Goal: Transaction & Acquisition: Purchase product/service

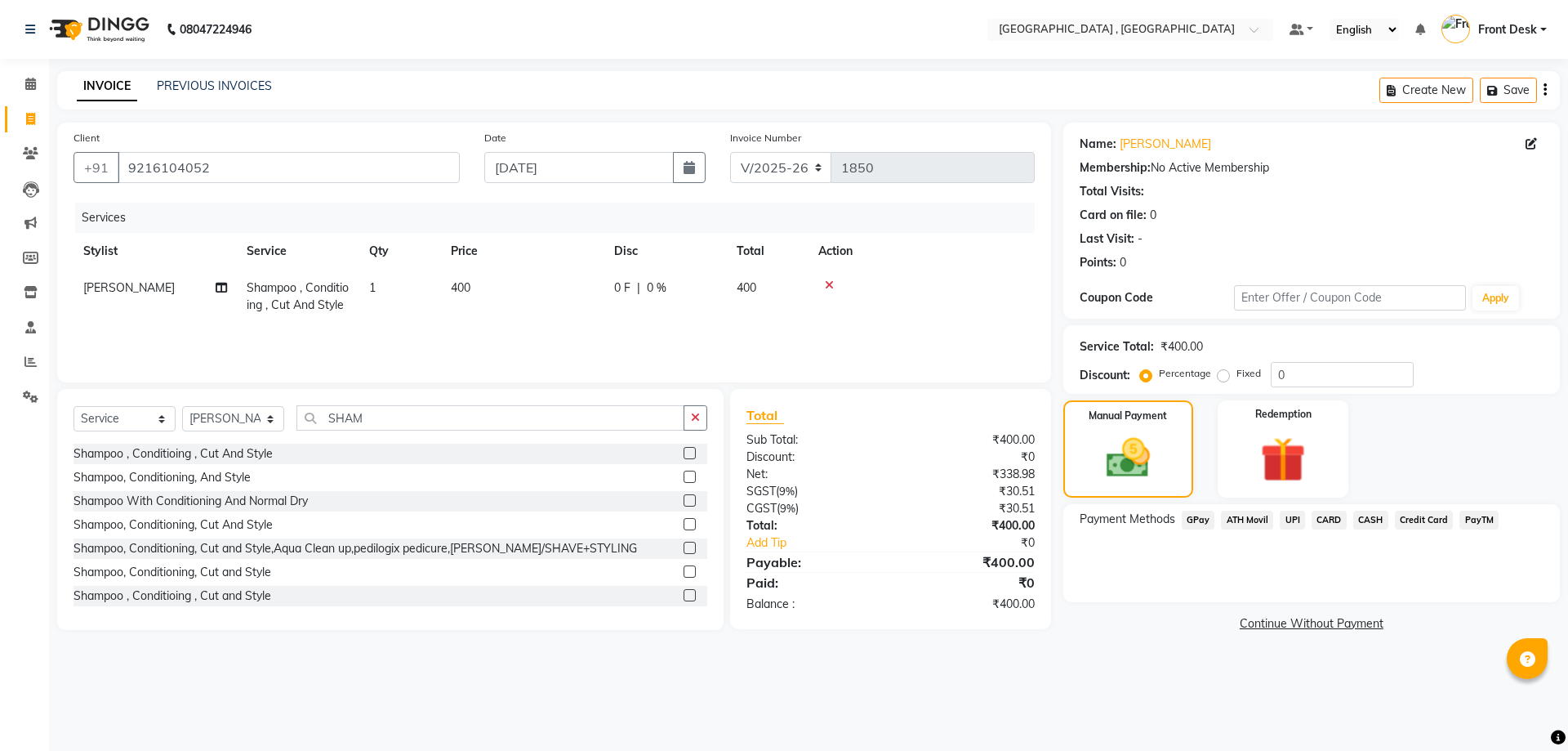
select select "5111"
select select "service"
select select "59118"
click at [489, 305] on td "400" at bounding box center [523, 296] width 163 height 54
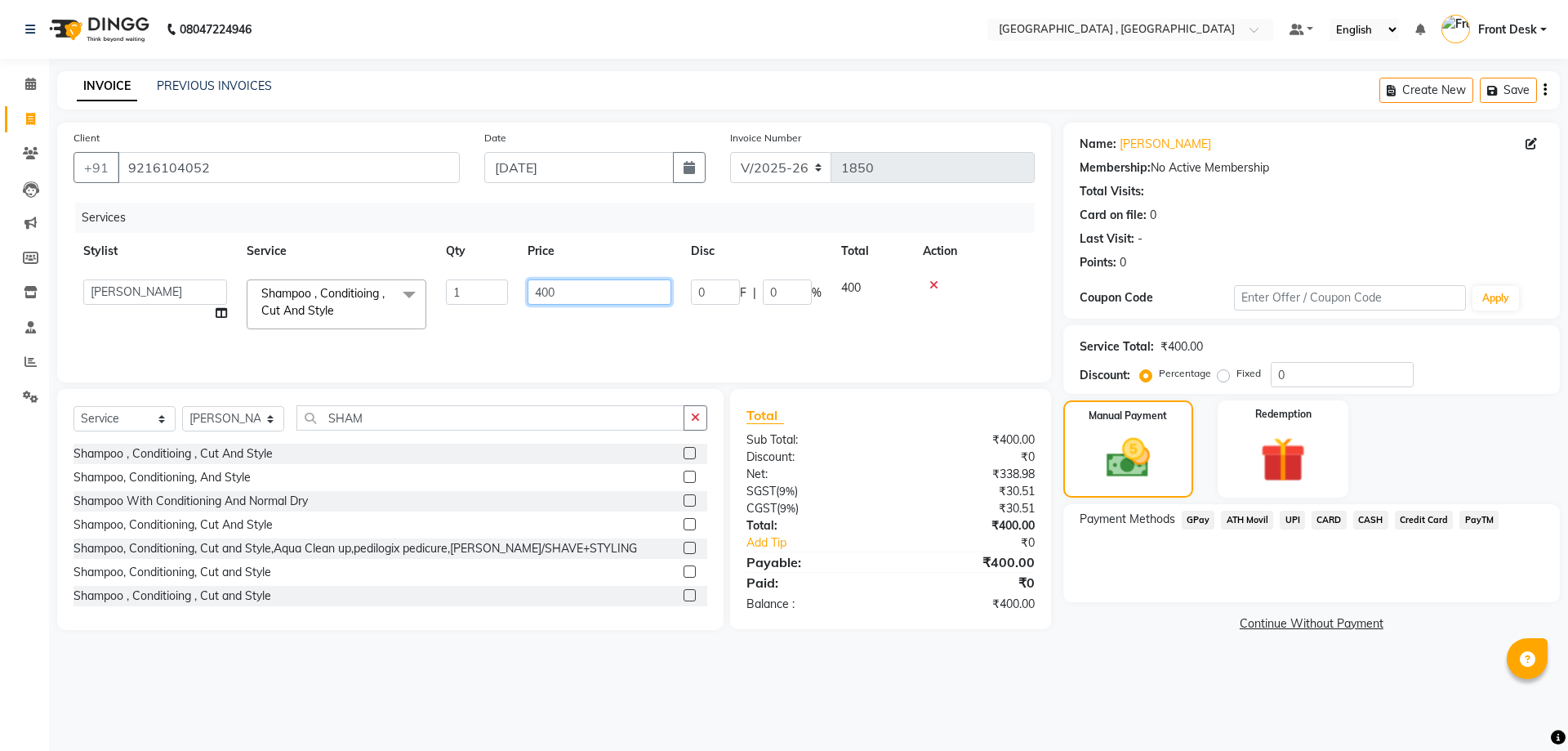
click at [579, 296] on input "400" at bounding box center [599, 292] width 143 height 25
type input "4"
type input "500"
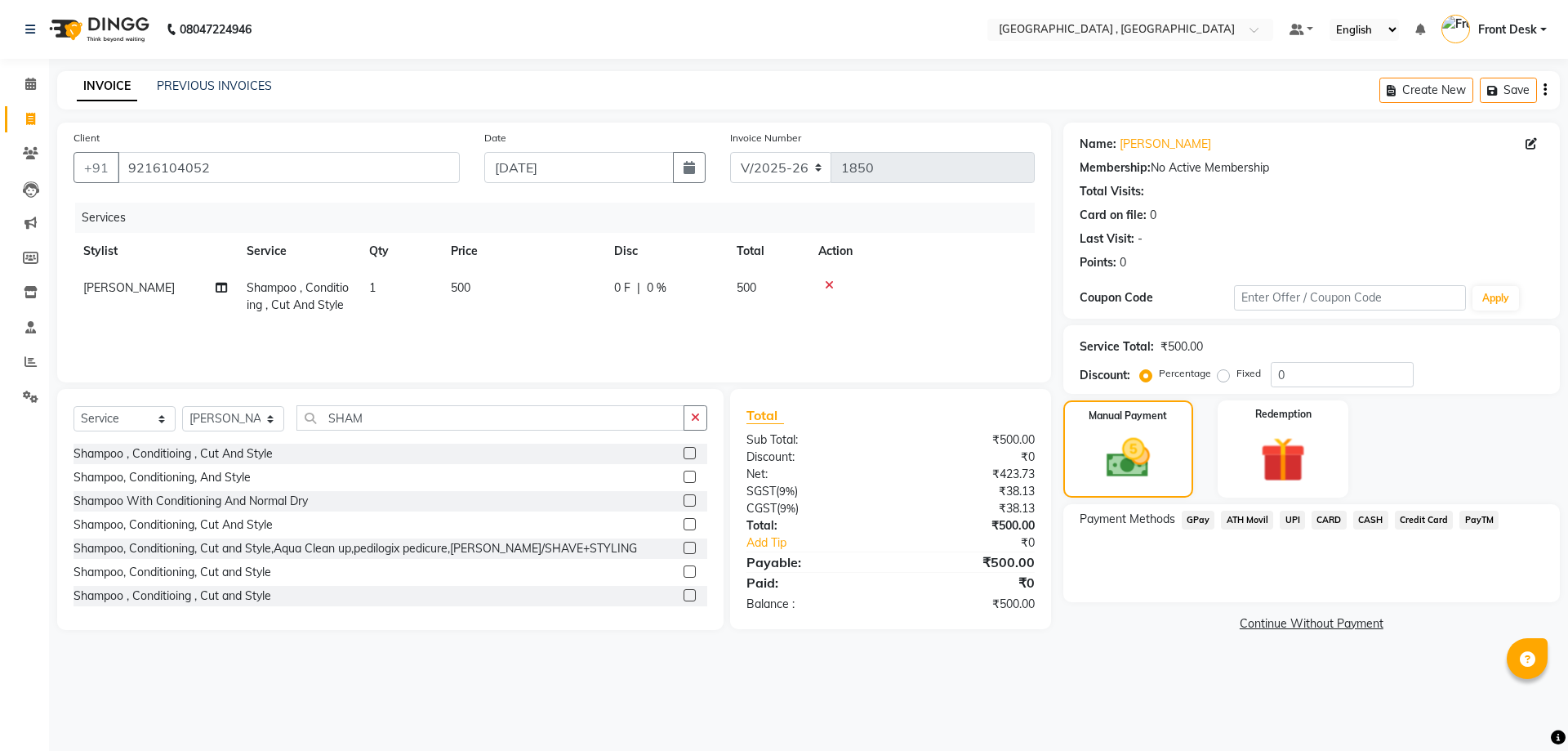
click at [611, 324] on tr "[PERSON_NAME] , Conditioing , Cut And Style 1 500 0 F | 0 % 500" at bounding box center [554, 296] width 961 height 54
click at [1285, 521] on span "UPI" at bounding box center [1292, 520] width 25 height 19
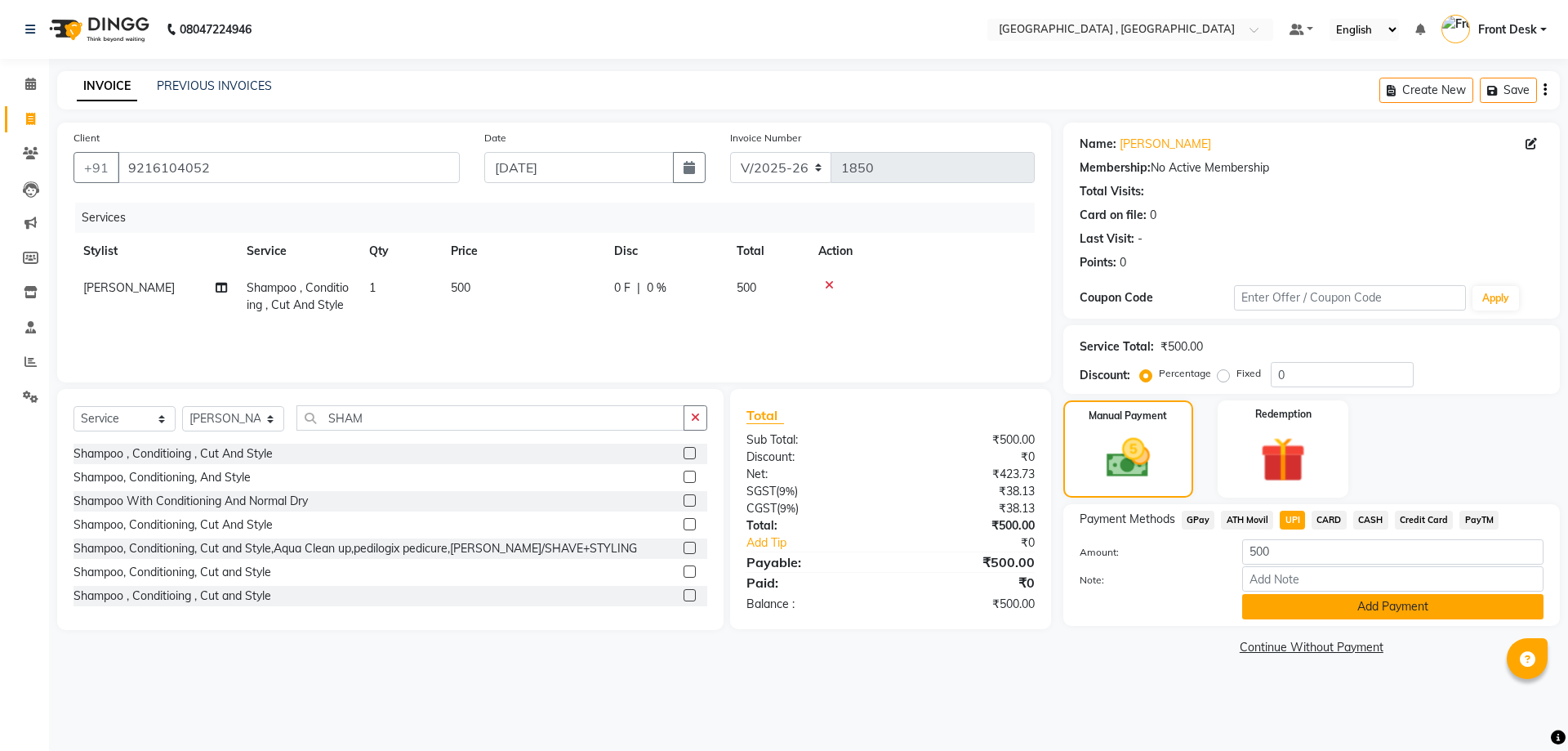
click at [1296, 602] on button "Add Payment" at bounding box center [1392, 607] width 301 height 25
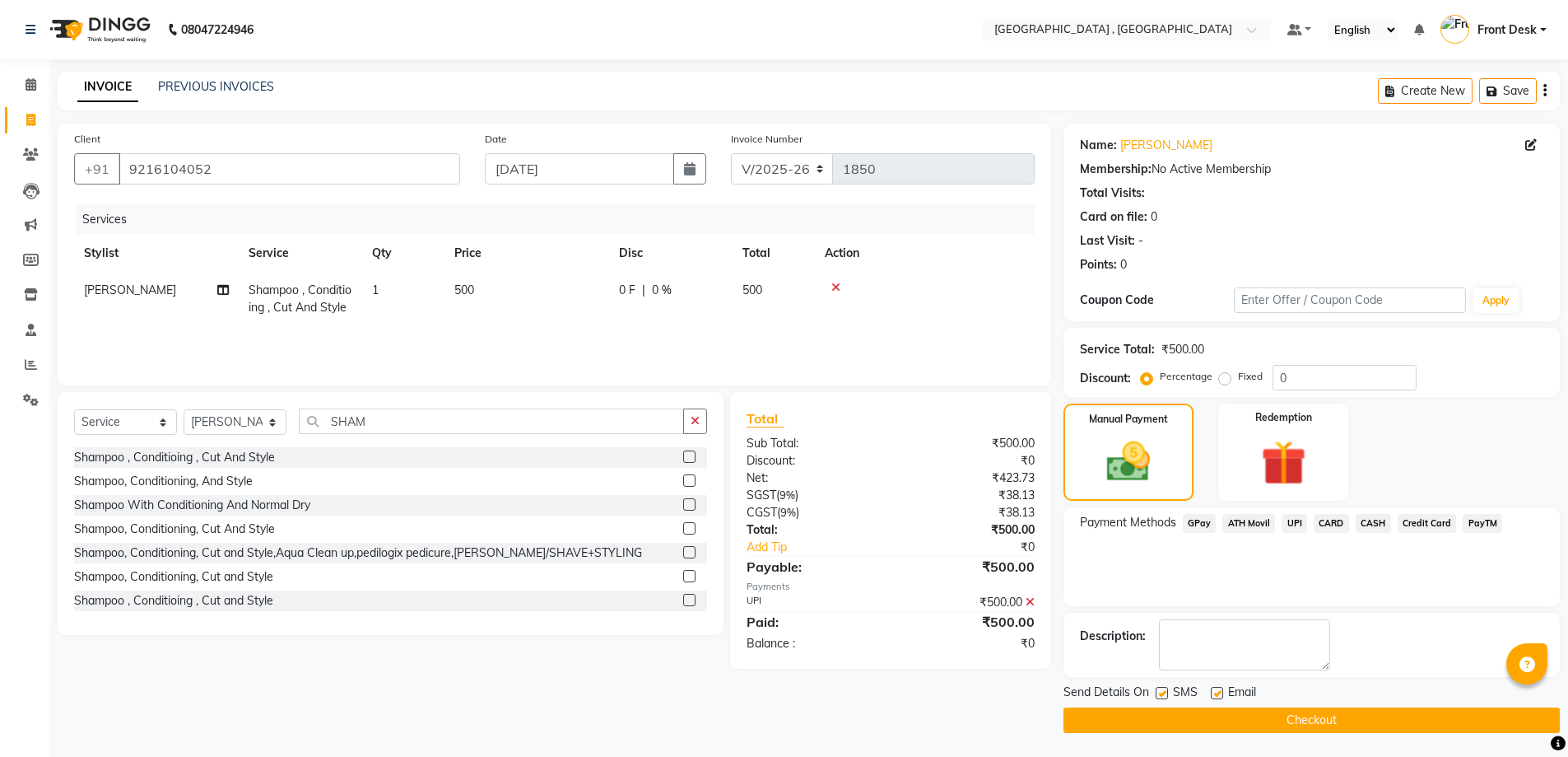
click at [1287, 723] on button "Checkout" at bounding box center [1312, 720] width 496 height 25
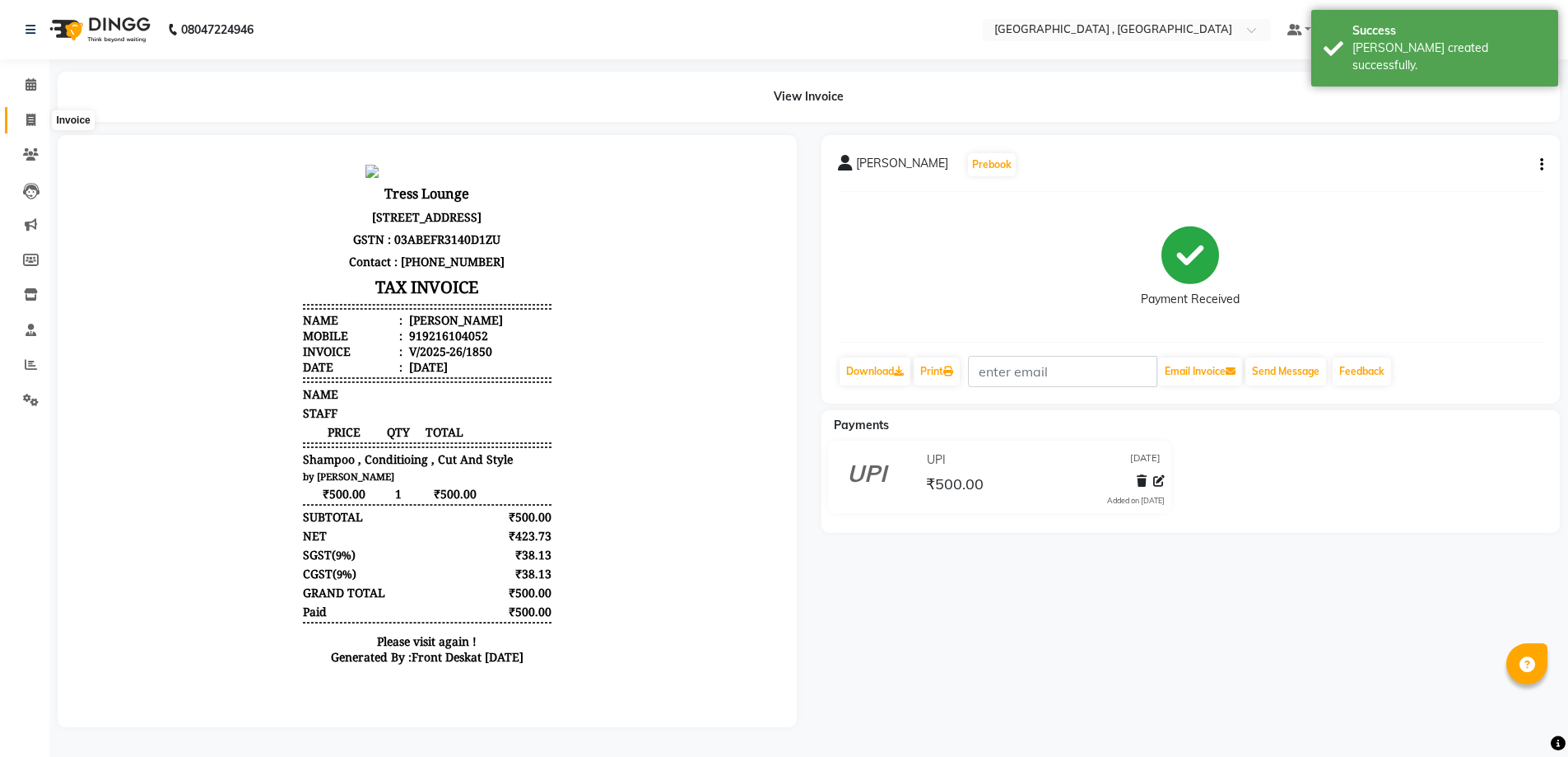
click at [26, 121] on icon at bounding box center [30, 119] width 9 height 13
select select "service"
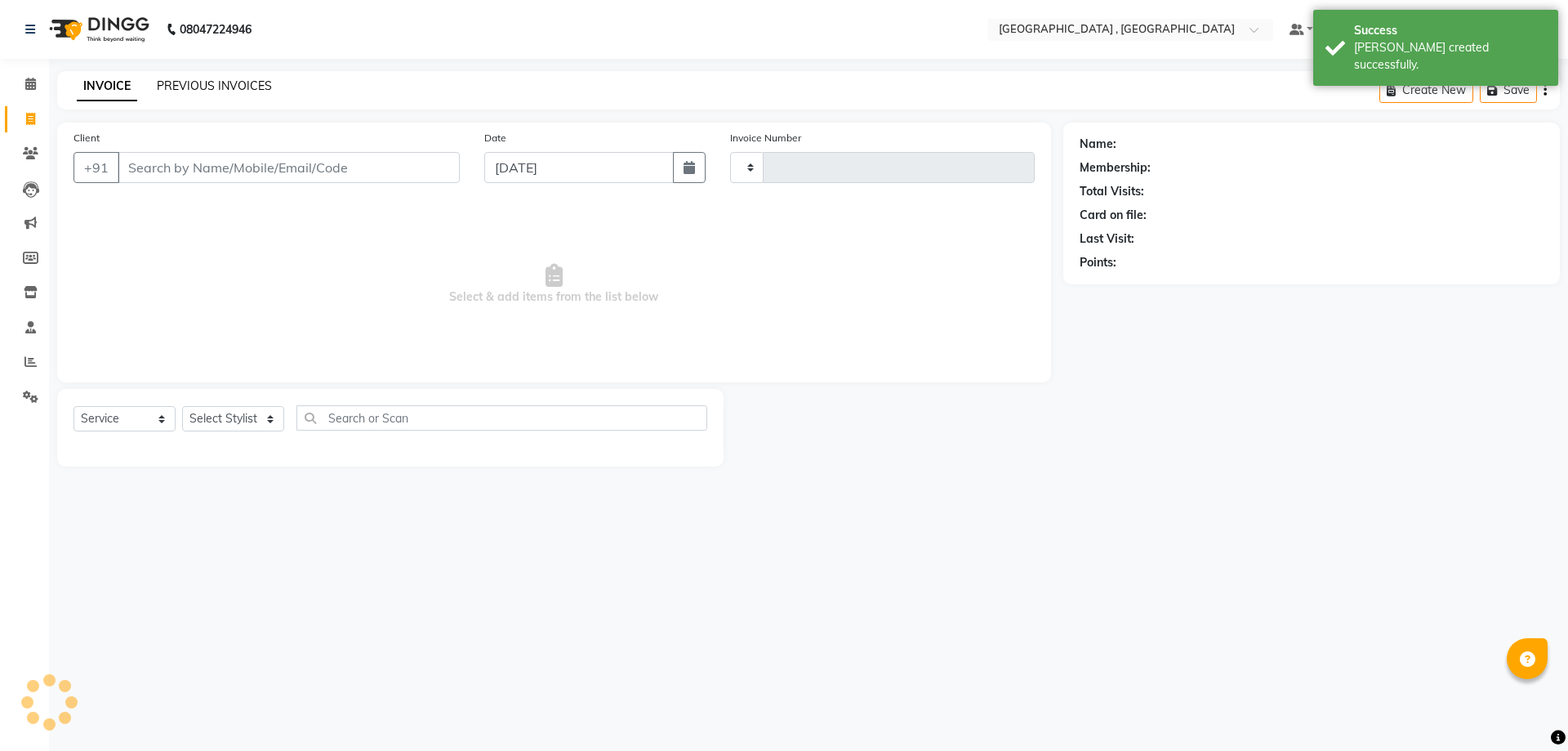
type input "1851"
select select "5111"
click at [181, 83] on link "PREVIOUS INVOICES" at bounding box center [214, 86] width 115 height 15
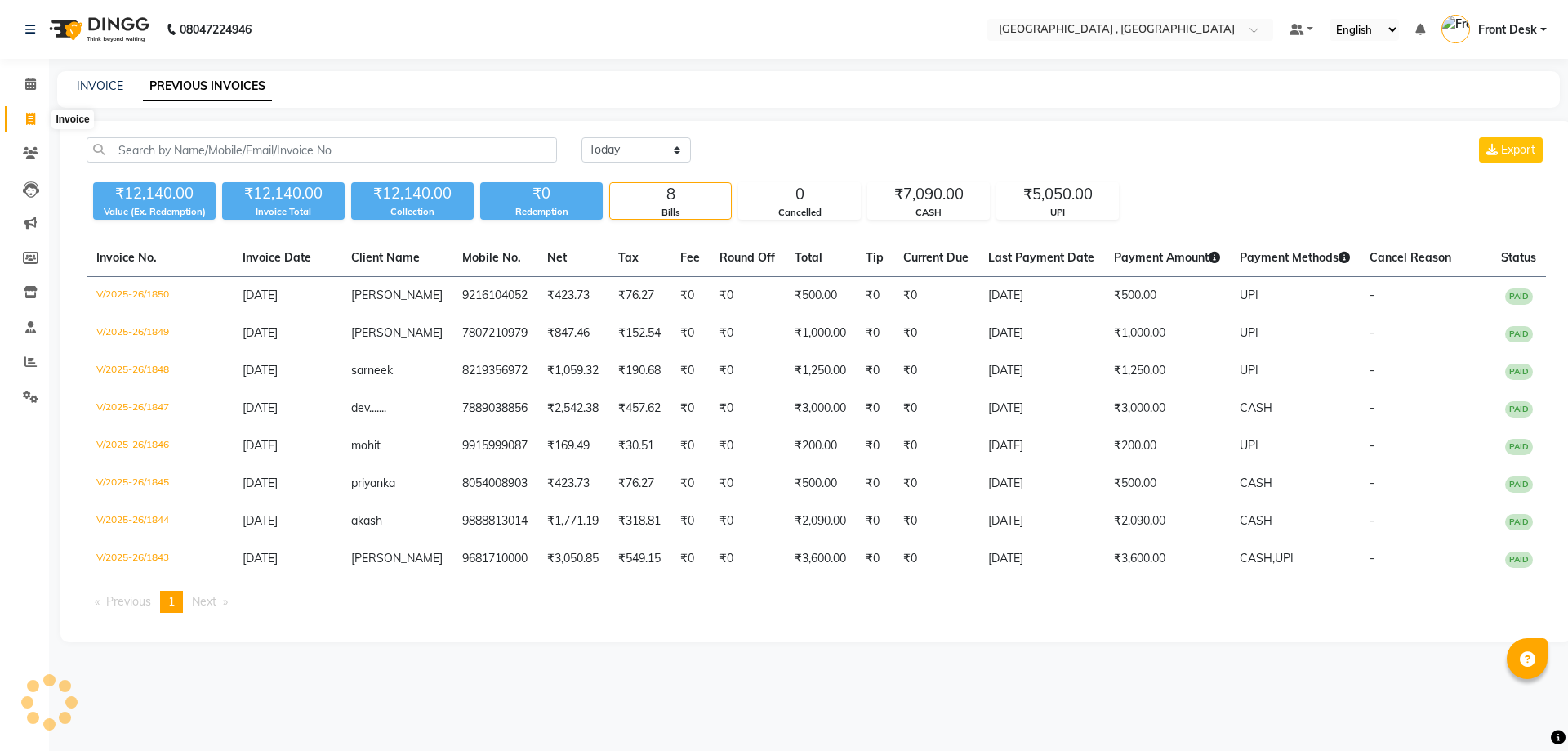
click at [31, 121] on icon at bounding box center [30, 118] width 9 height 13
select select "service"
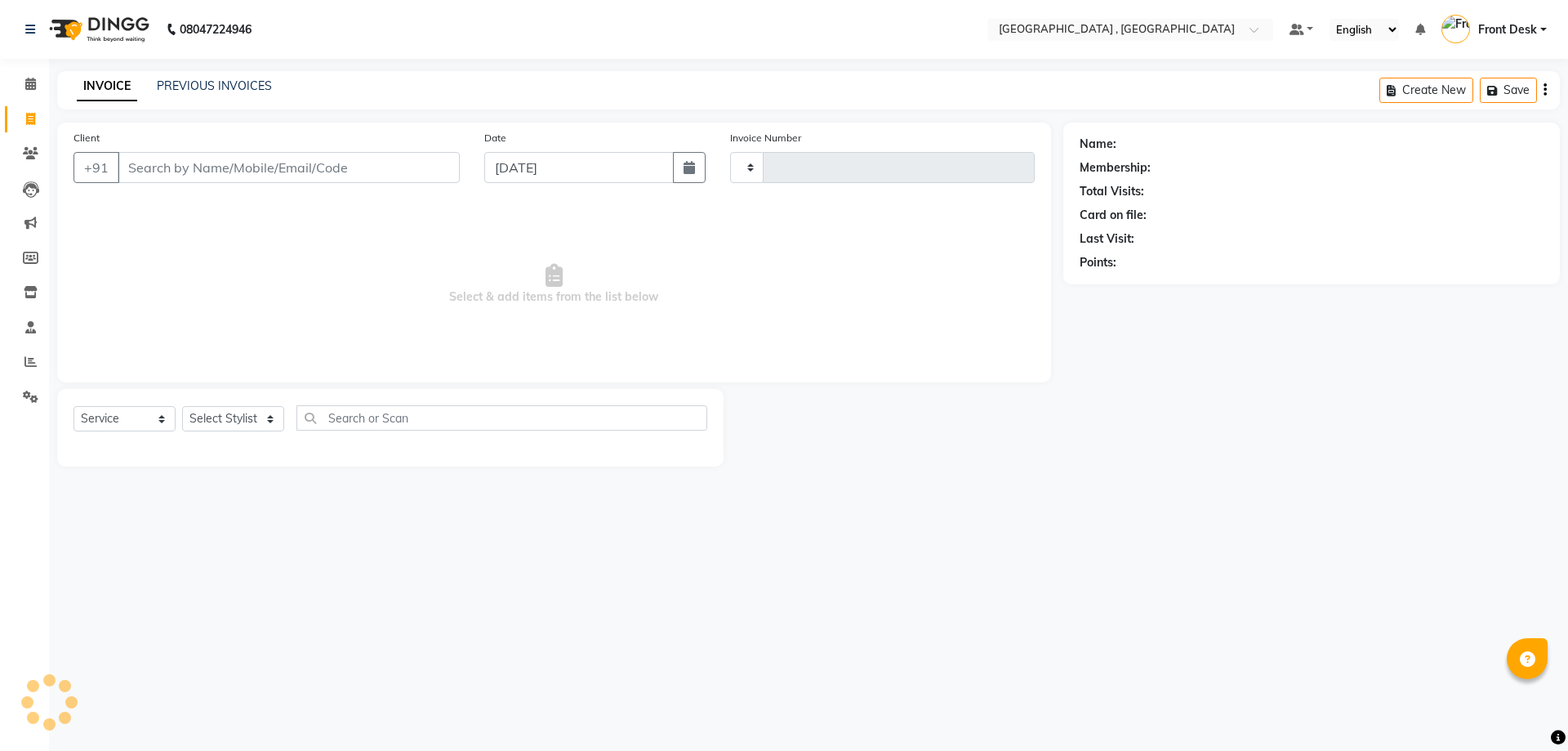
type input "1851"
select select "5111"
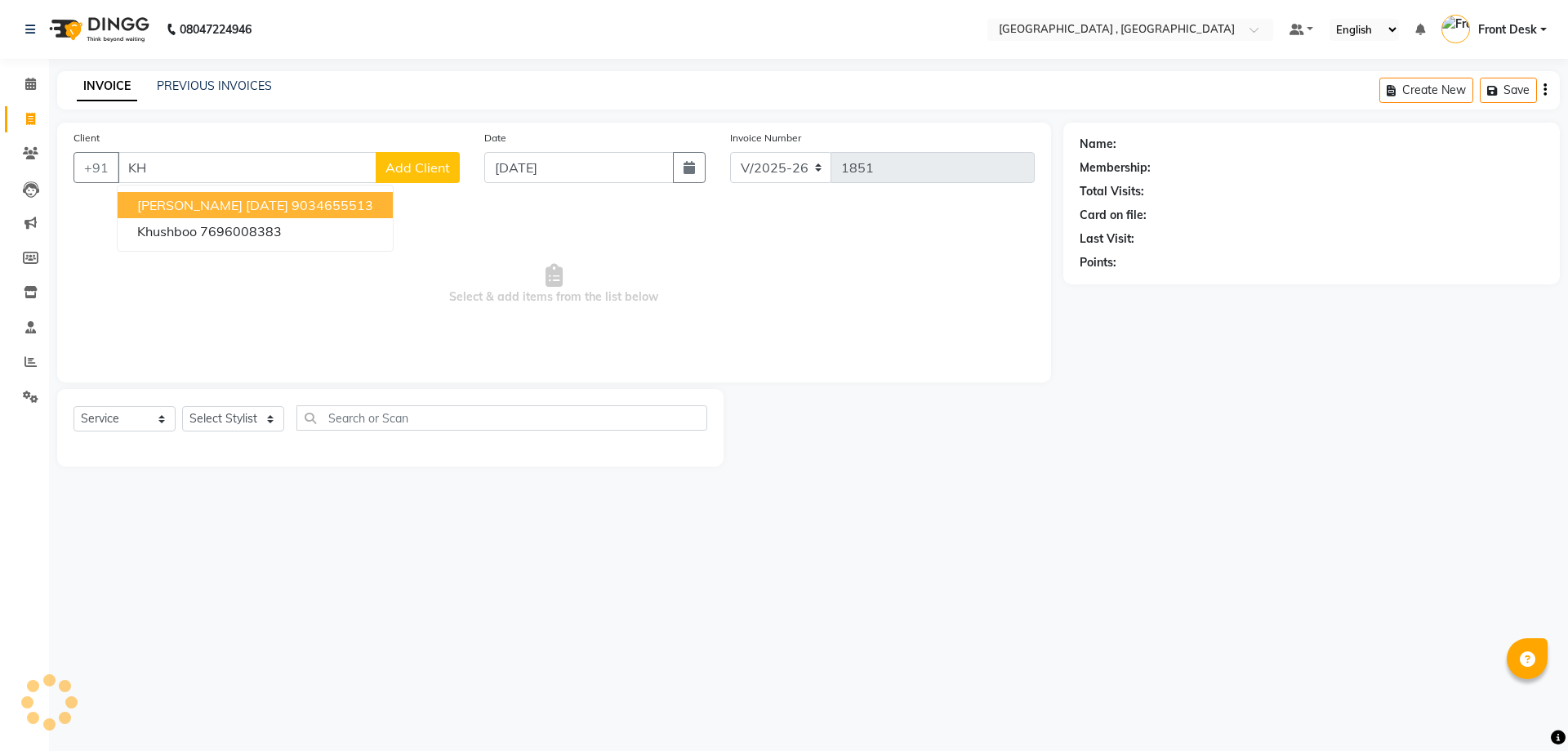
type input "K"
click at [254, 206] on ngb-highlight "8195969 966" at bounding box center [289, 205] width 85 height 17
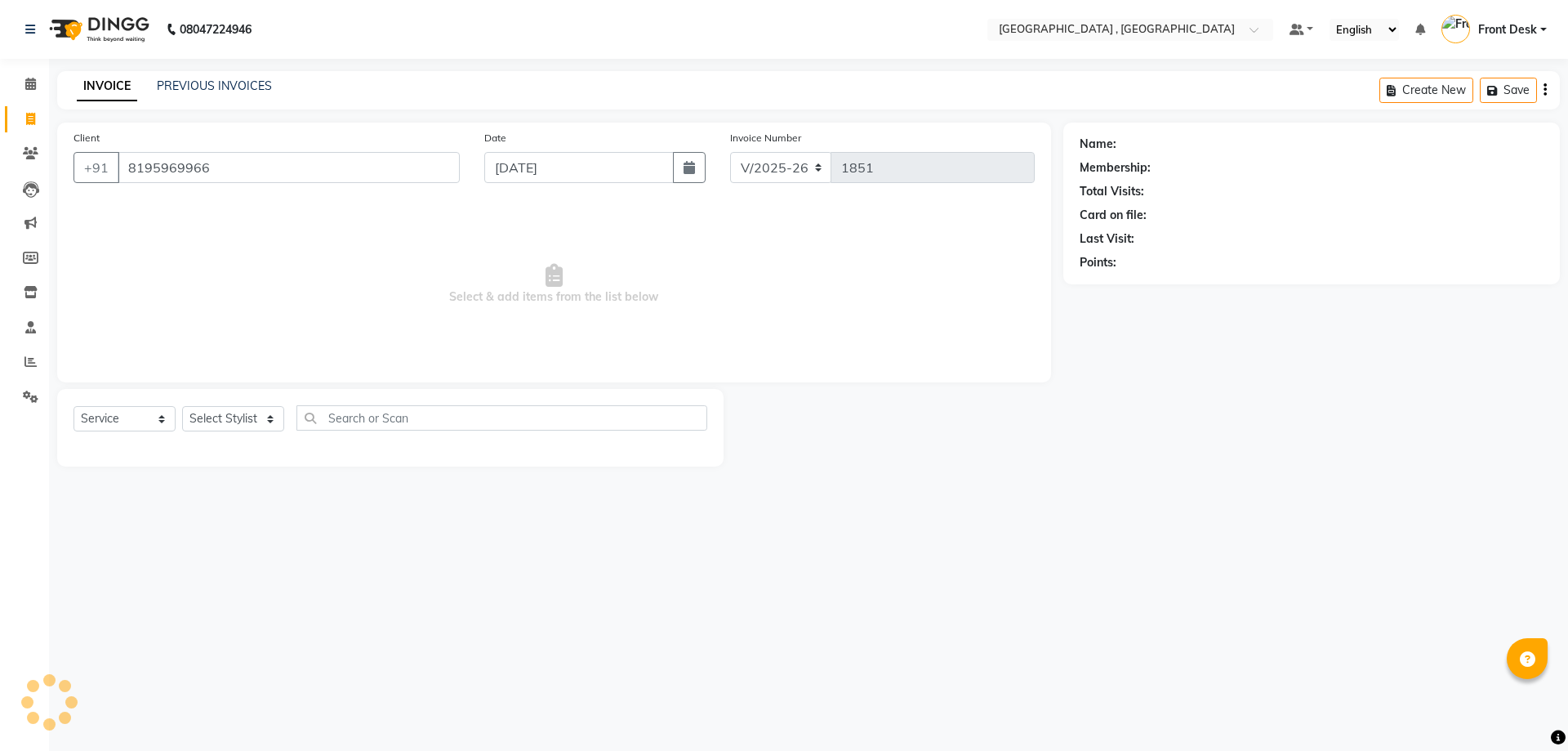
type input "8195969966"
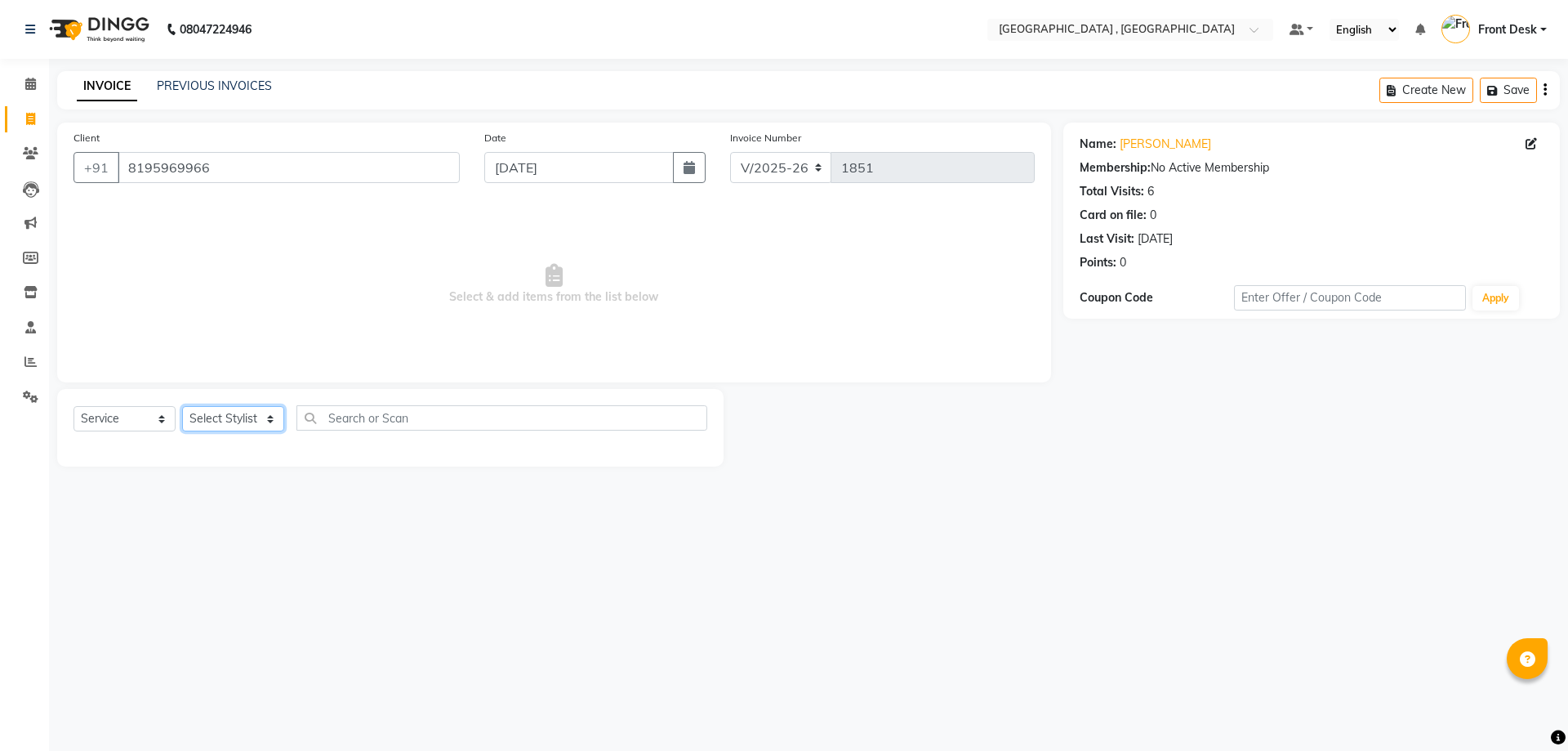
click at [229, 420] on select "Select Stylist anand anil anuj [PERSON_NAME] mam [PERSON_NAME] [PERSON_NAME] Fr…" at bounding box center [233, 419] width 102 height 25
select select "78842"
click at [182, 406] on select "Select Stylist anand anil anuj [PERSON_NAME] mam [PERSON_NAME] [PERSON_NAME] Fr…" at bounding box center [233, 419] width 102 height 25
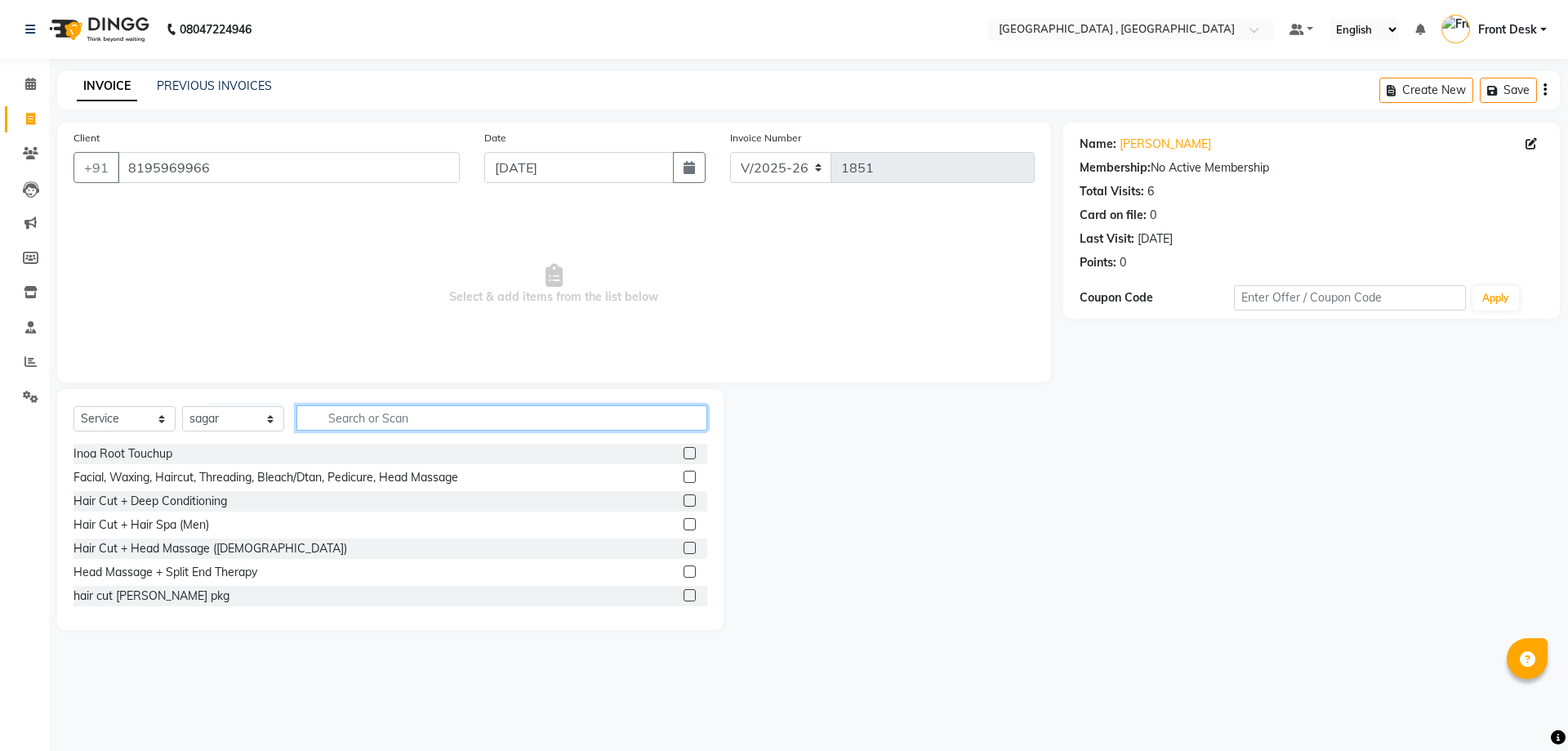
click at [338, 413] on input "text" at bounding box center [501, 418] width 410 height 25
type input "DO"
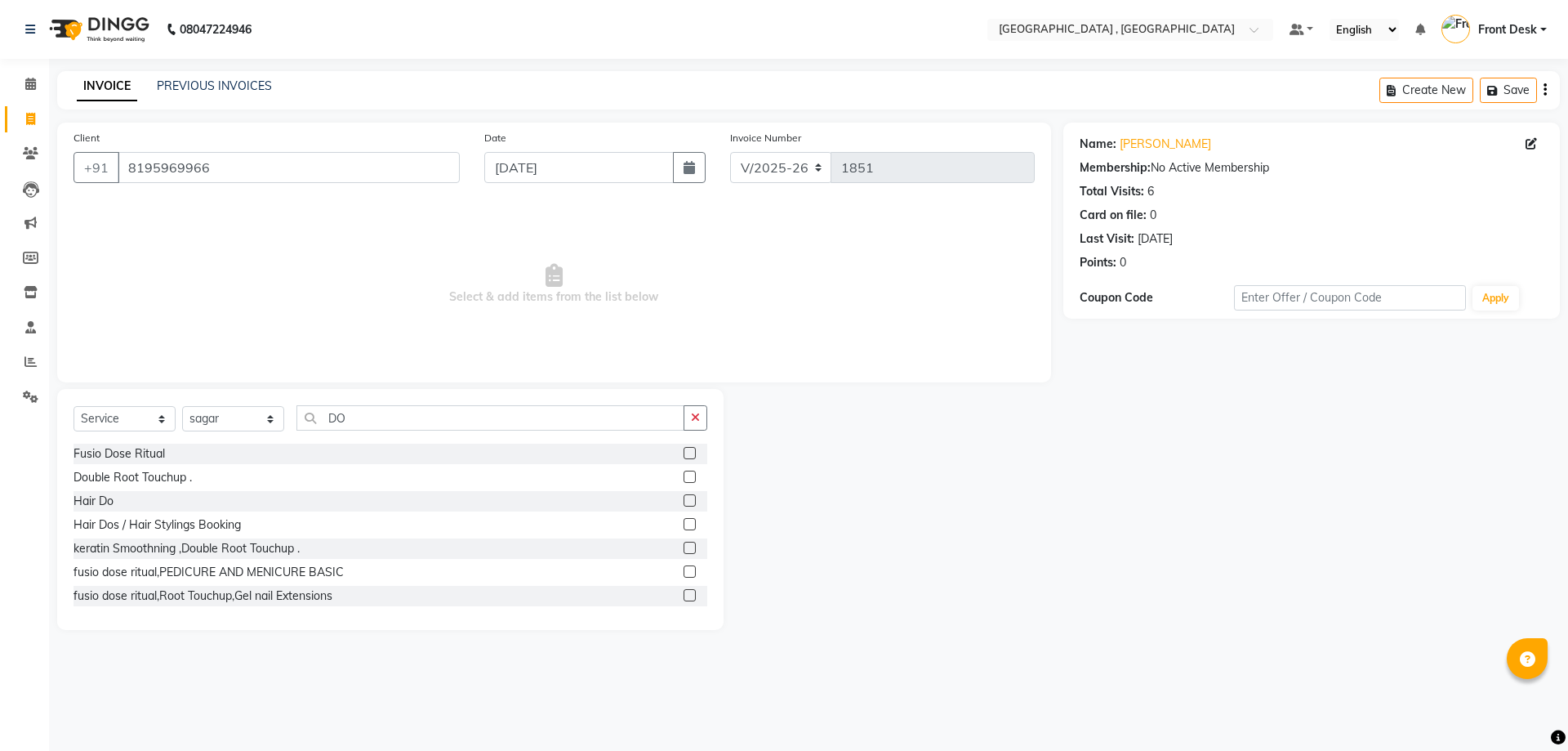
click at [683, 502] on label at bounding box center [689, 500] width 13 height 13
click at [683, 502] on input "checkbox" at bounding box center [688, 501] width 11 height 11
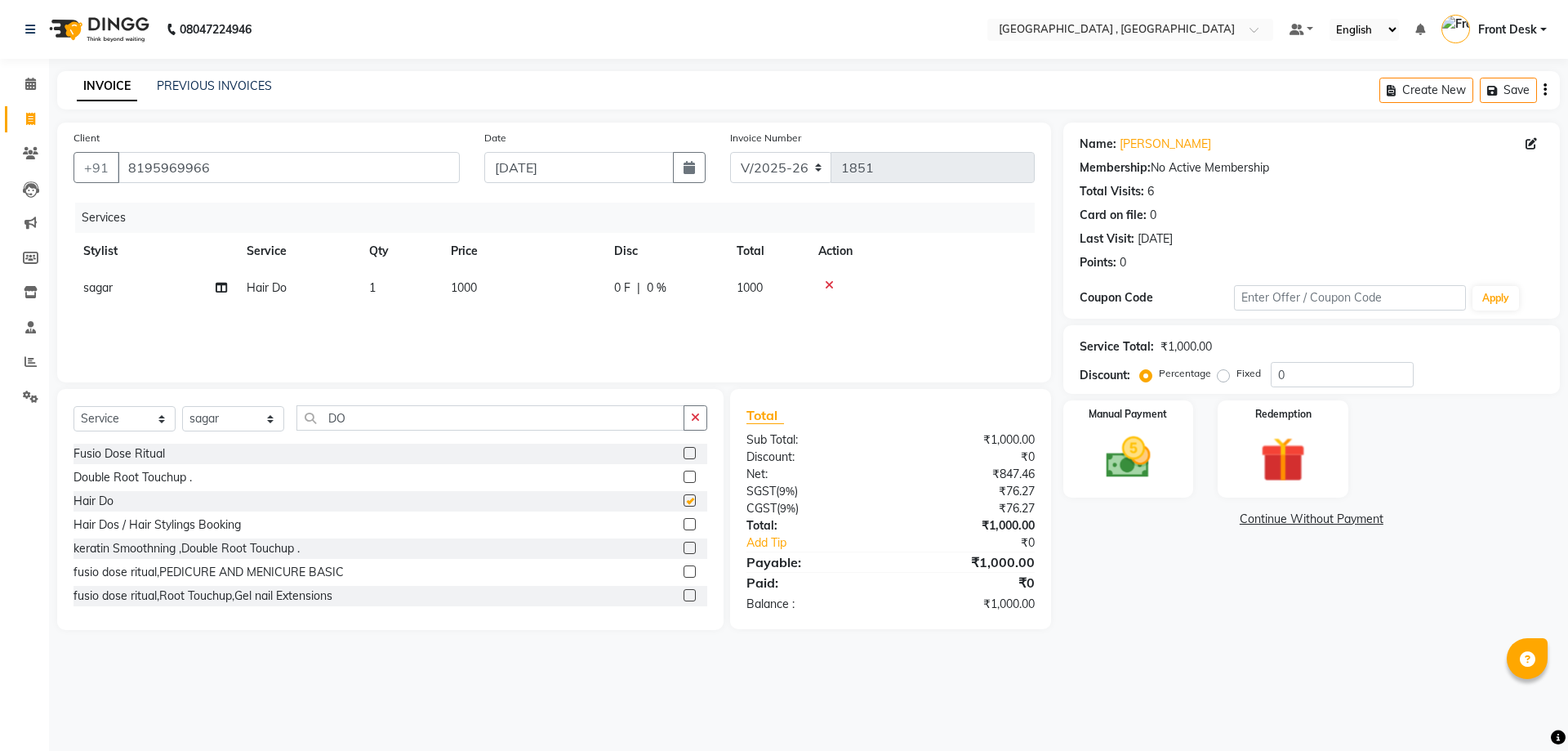
checkbox input "false"
click at [360, 420] on input "DO" at bounding box center [490, 418] width 388 height 25
type input "D"
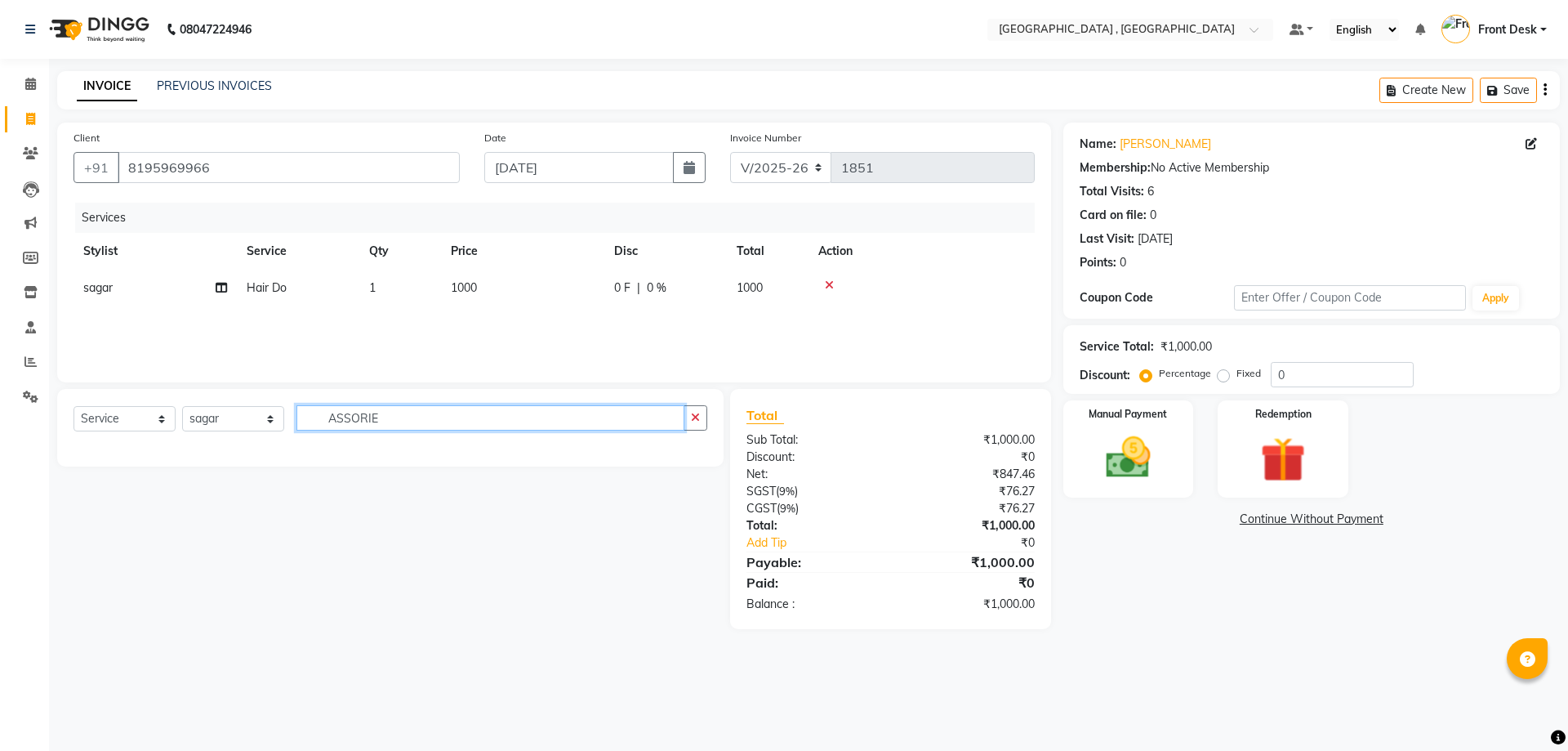
type input "ASSORIE"
click at [88, 415] on select "Select Service Product Membership Package Voucher Prepaid Gift Card" at bounding box center [124, 419] width 102 height 25
select select "product"
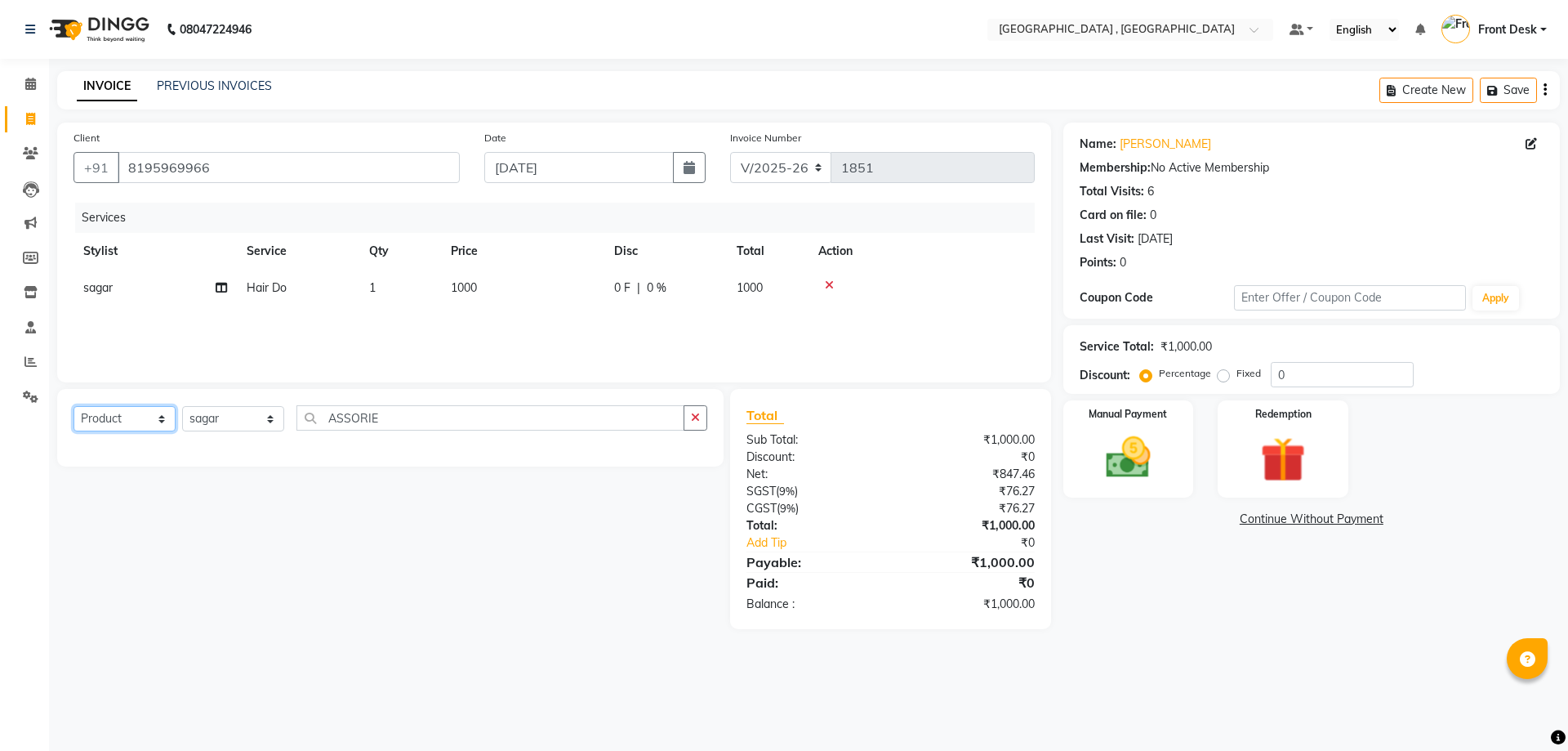
click at [73, 406] on select "Select Service Product Membership Package Voucher Prepaid Gift Card" at bounding box center [124, 419] width 102 height 25
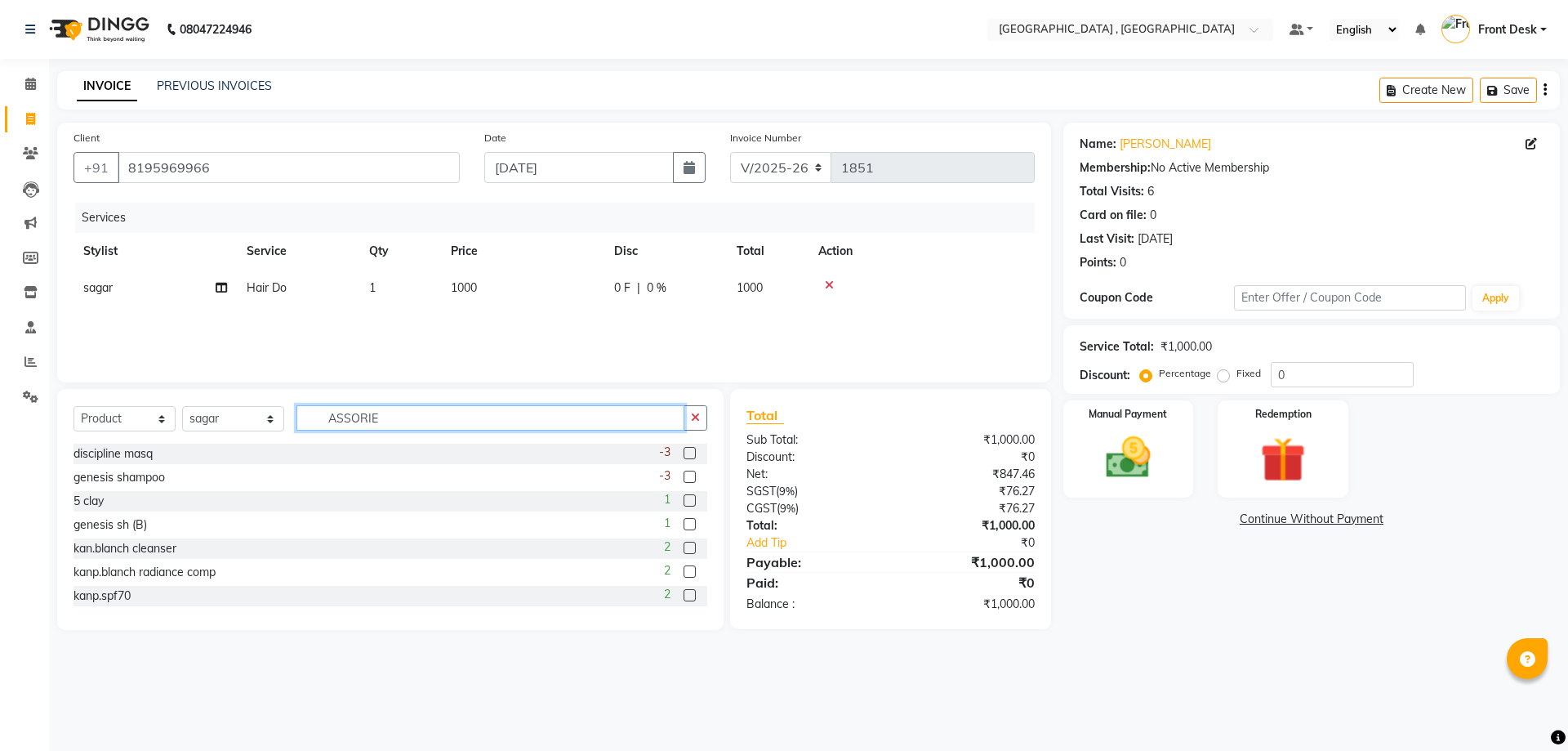
click at [395, 419] on input "ASSORIE" at bounding box center [490, 418] width 388 height 25
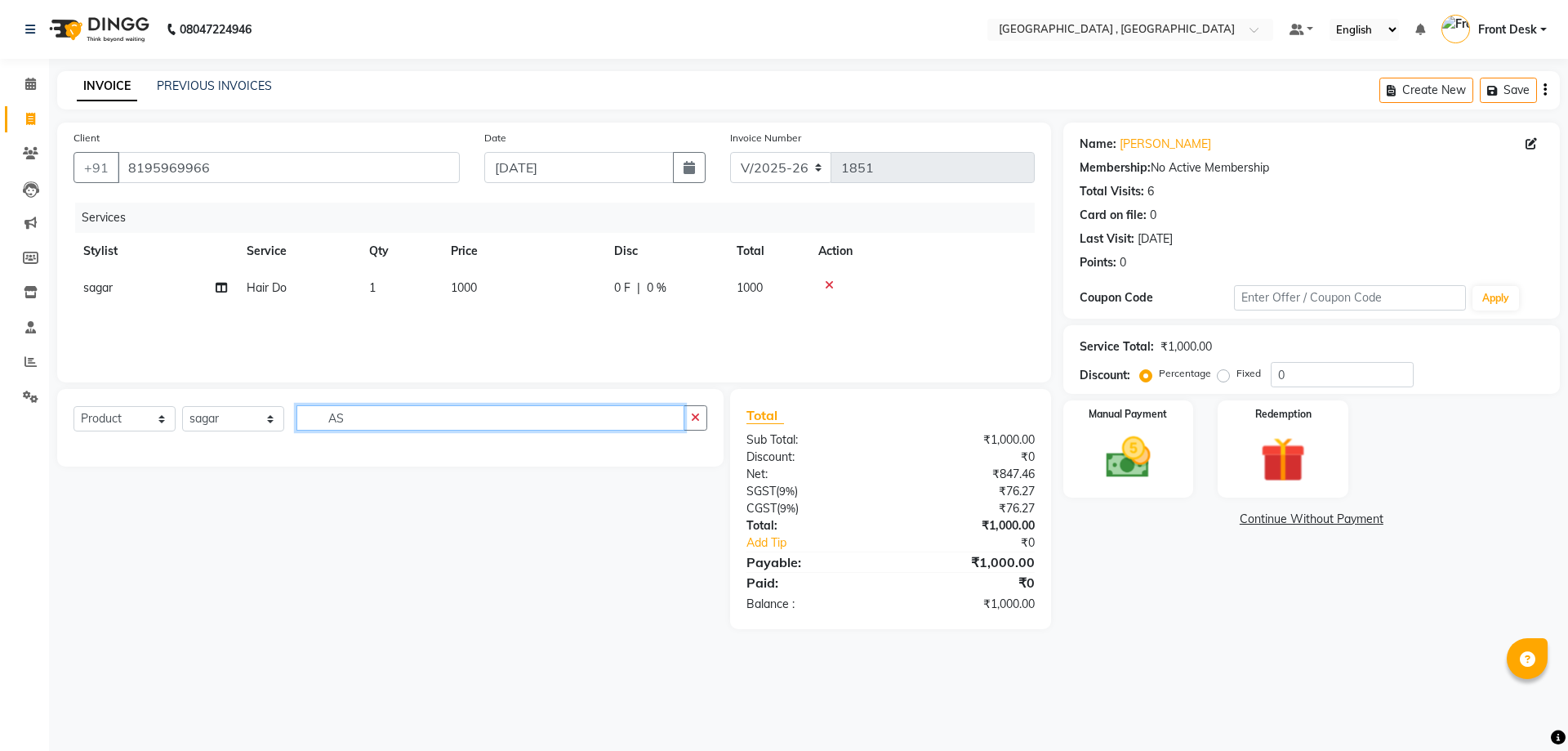
type input "A"
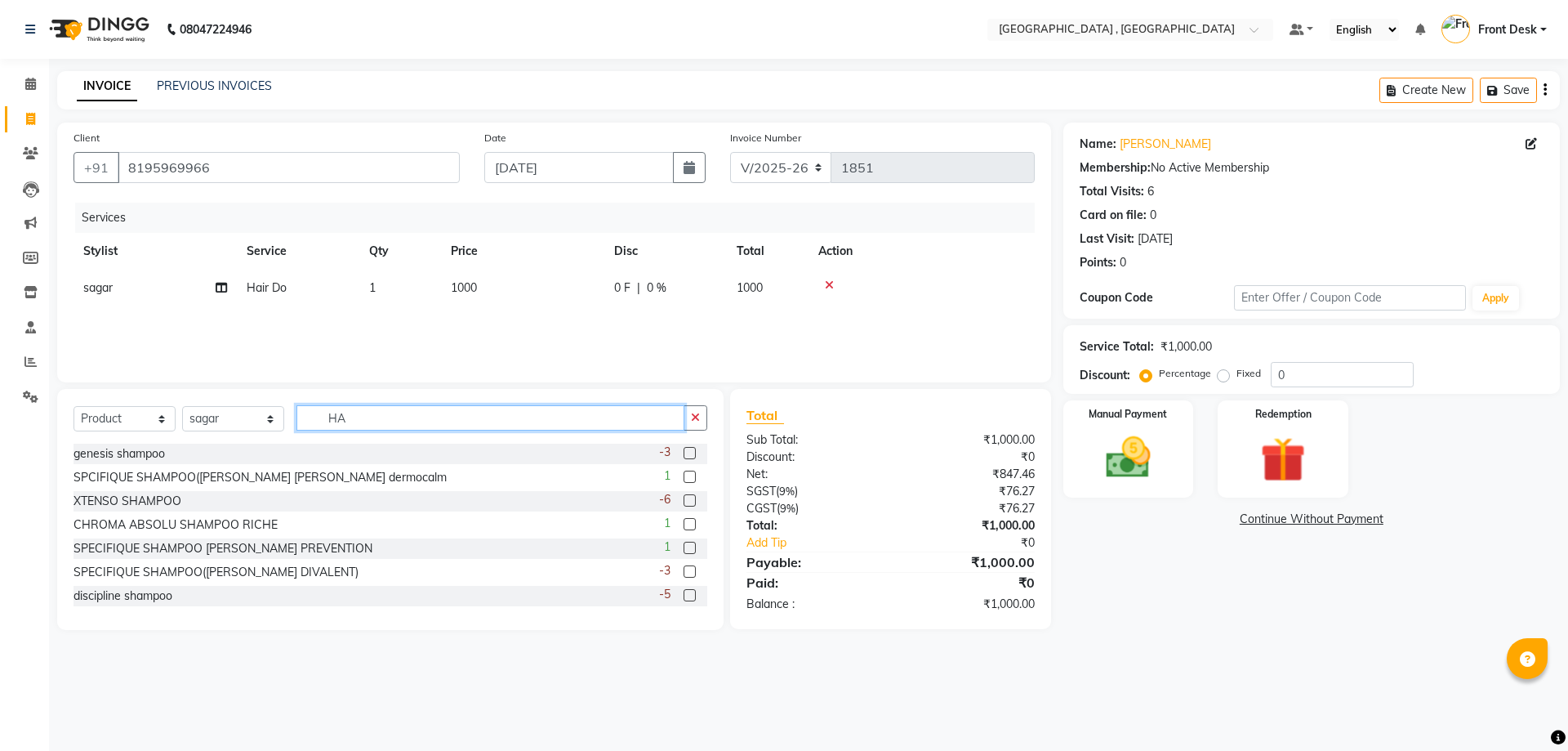
type input "H"
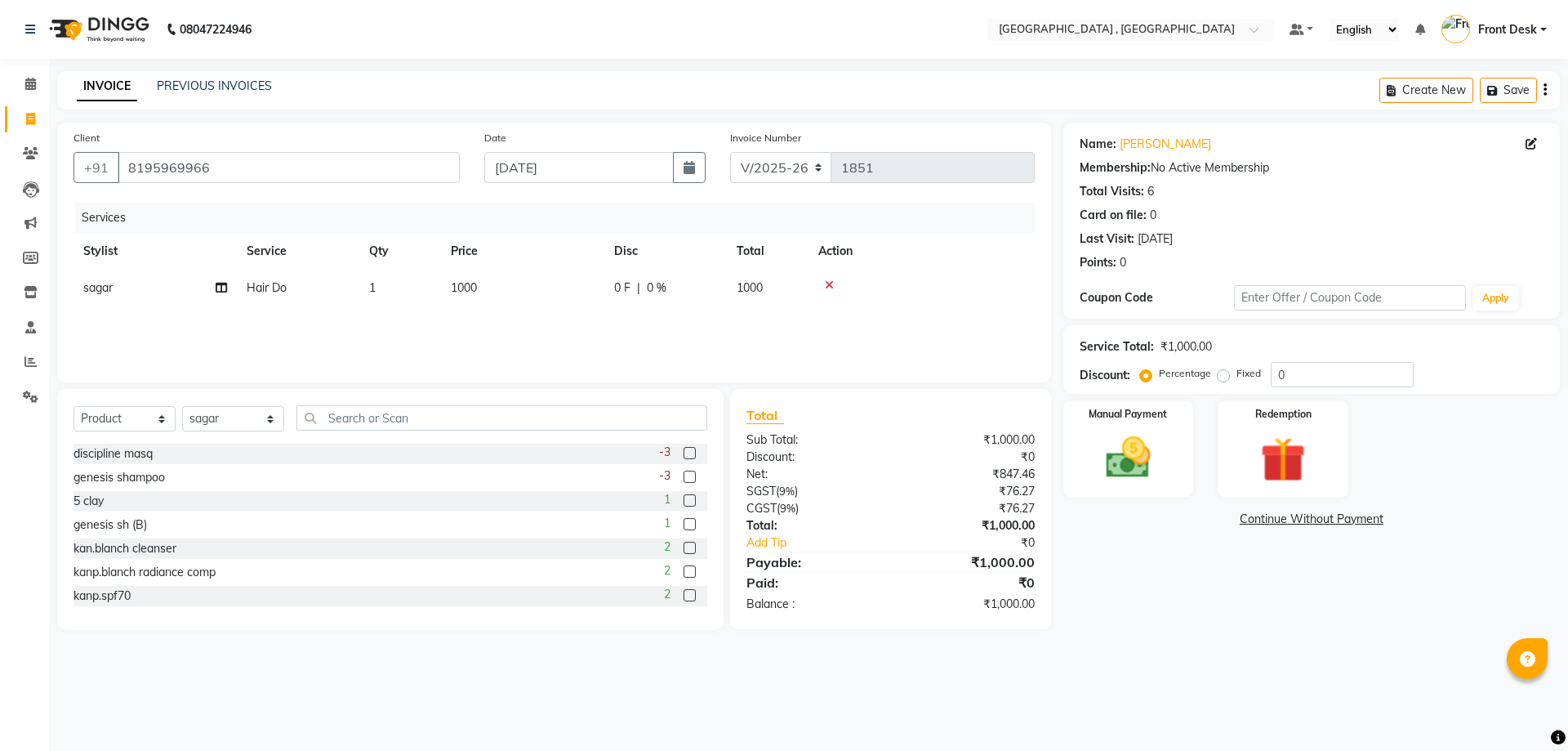
click at [479, 287] on td "1000" at bounding box center [523, 288] width 163 height 37
select select "78842"
click at [559, 292] on input "1000" at bounding box center [599, 292] width 143 height 25
type input "1250"
click at [555, 333] on div "Services Stylist Service Qty Price Disc Total Action sagar Hair Do 1 1250 0 F |…" at bounding box center [554, 285] width 961 height 164
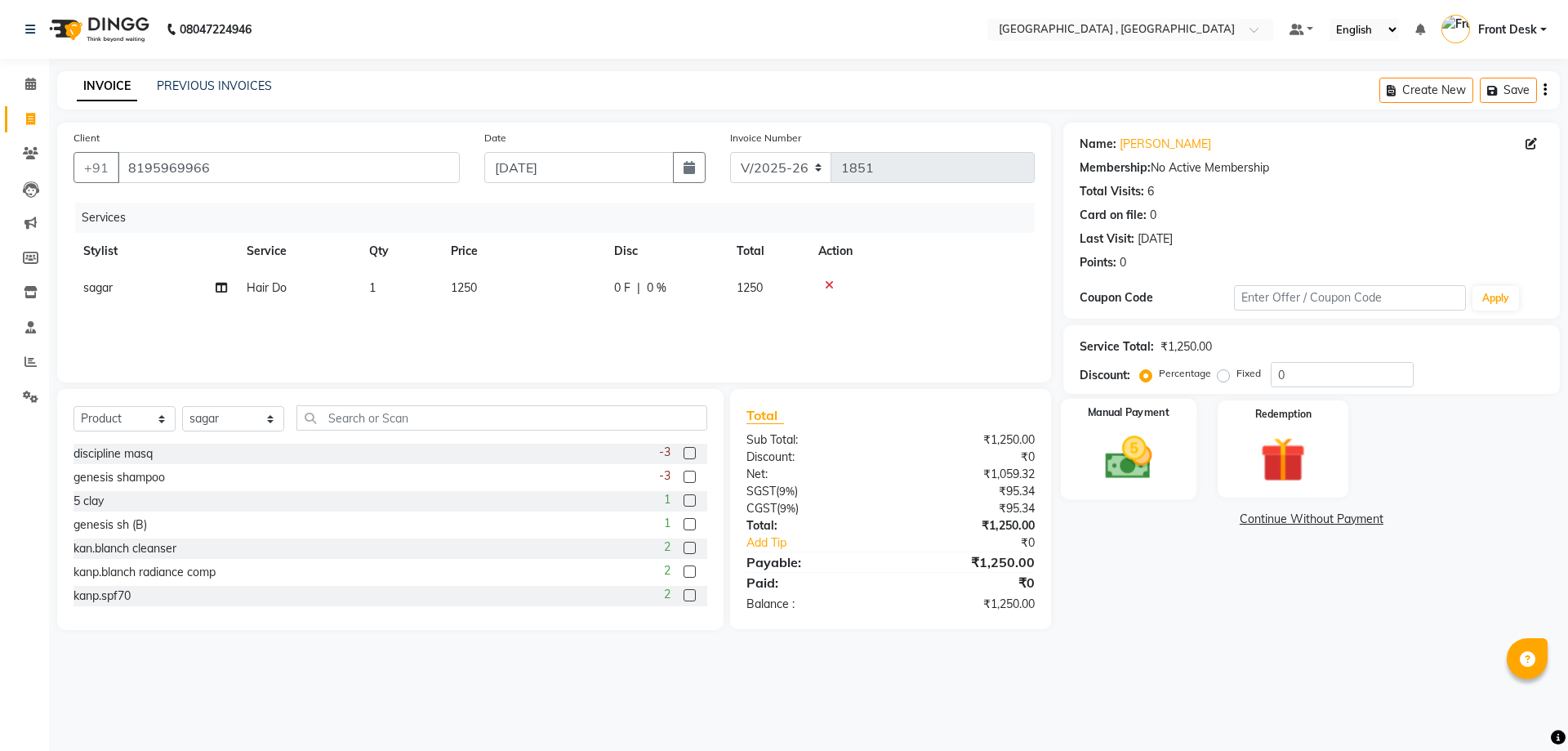
click at [1133, 462] on img at bounding box center [1128, 457] width 76 height 54
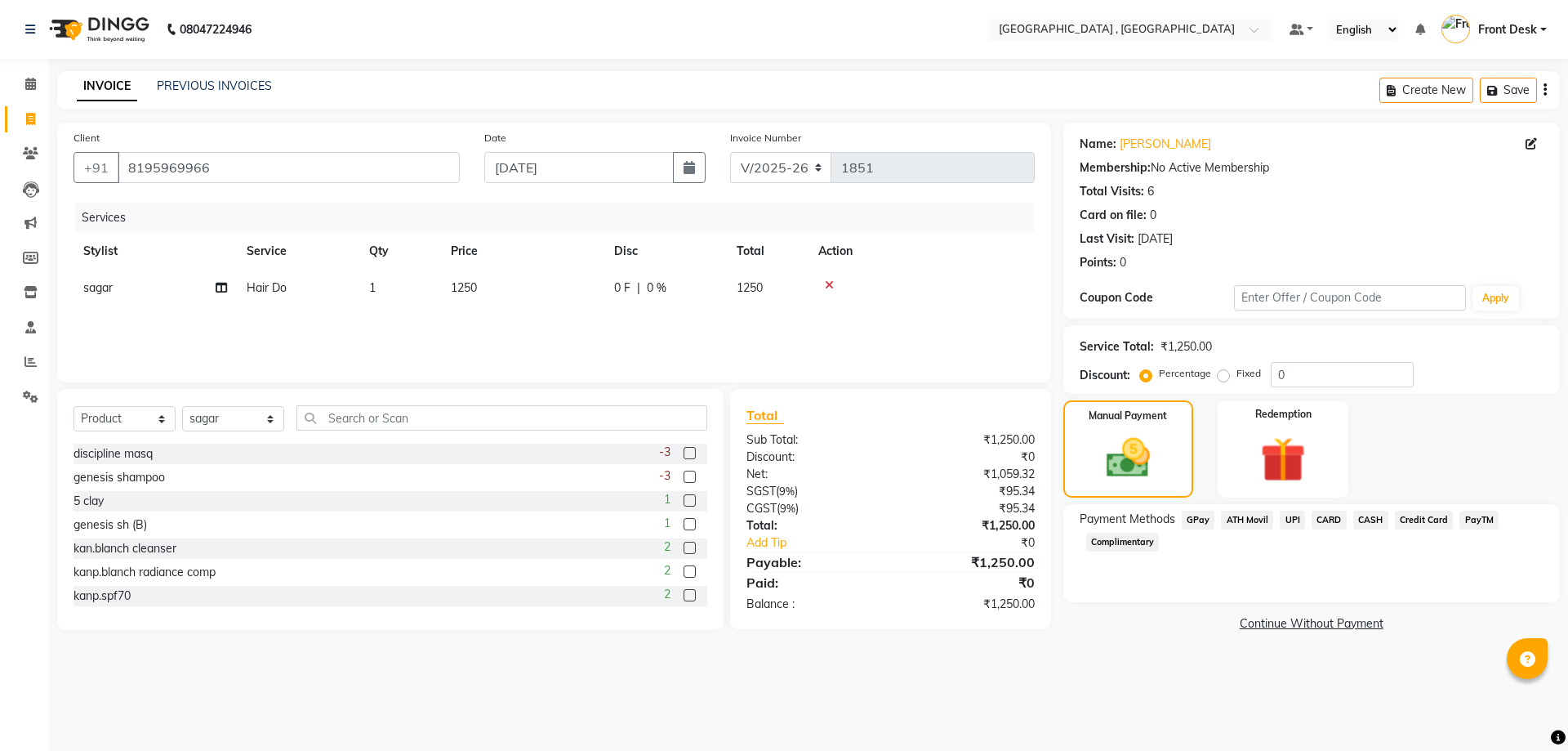
click at [1291, 518] on span "UPI" at bounding box center [1292, 520] width 25 height 19
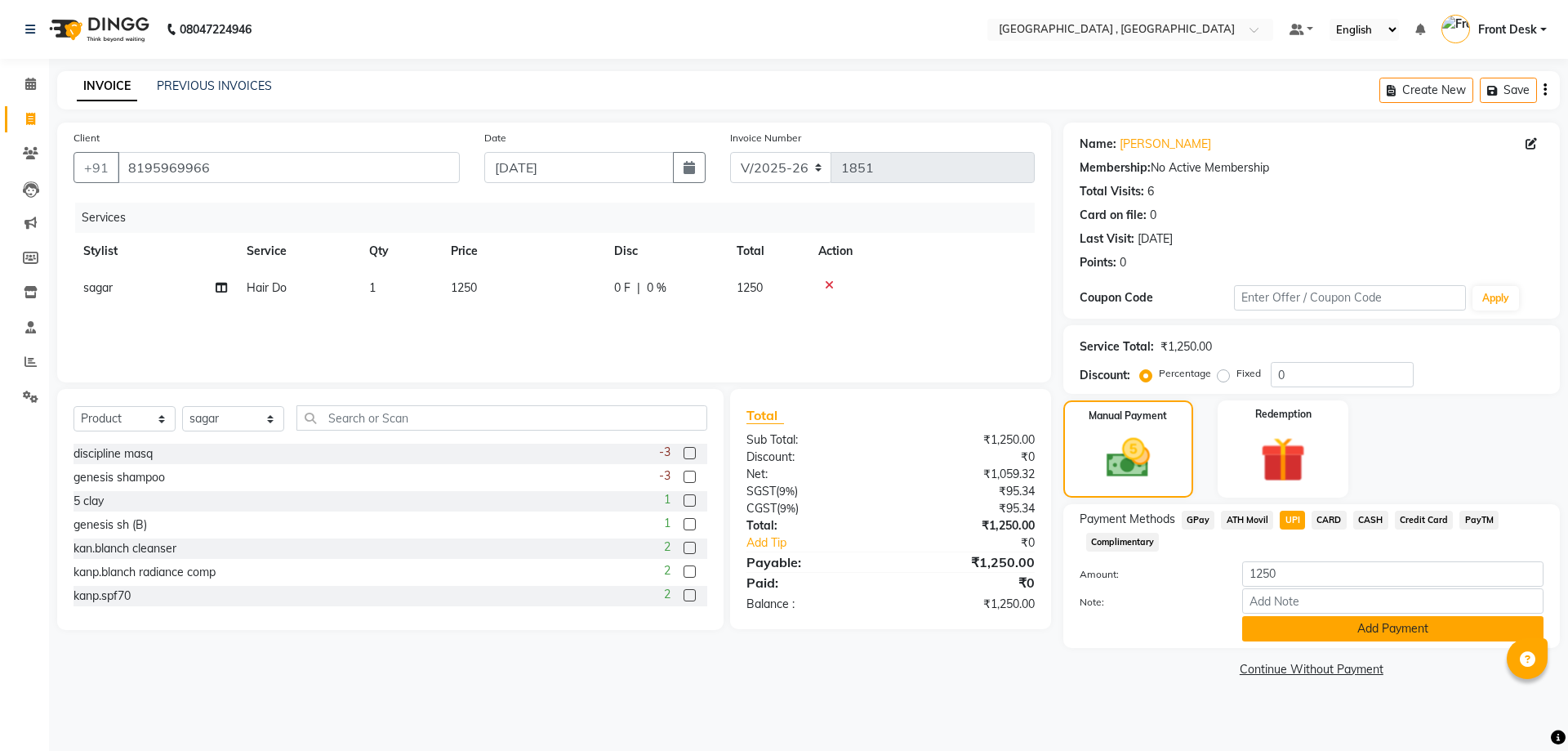
click at [1286, 628] on button "Add Payment" at bounding box center [1392, 628] width 301 height 25
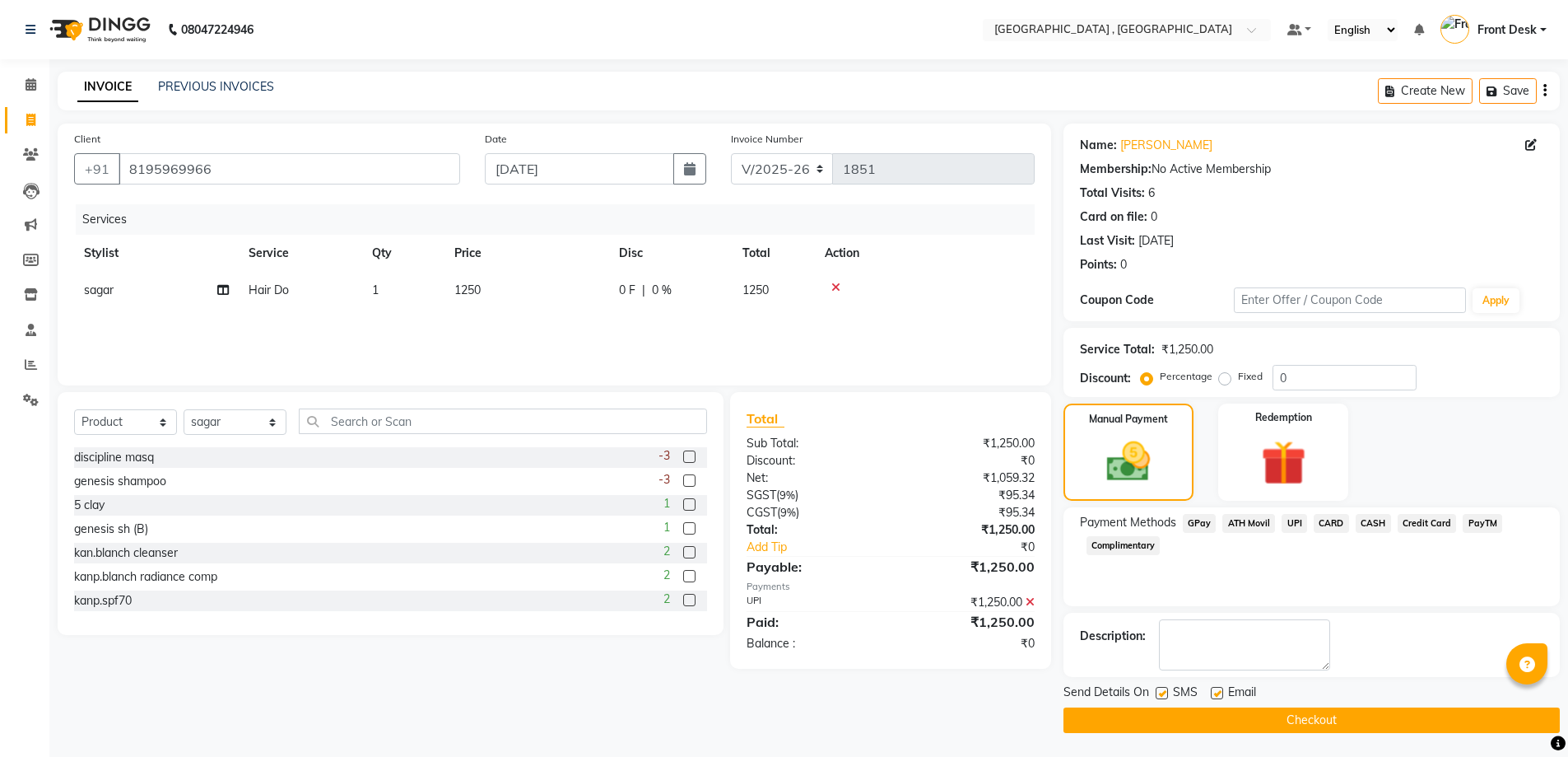
click at [1301, 725] on button "Checkout" at bounding box center [1312, 720] width 496 height 25
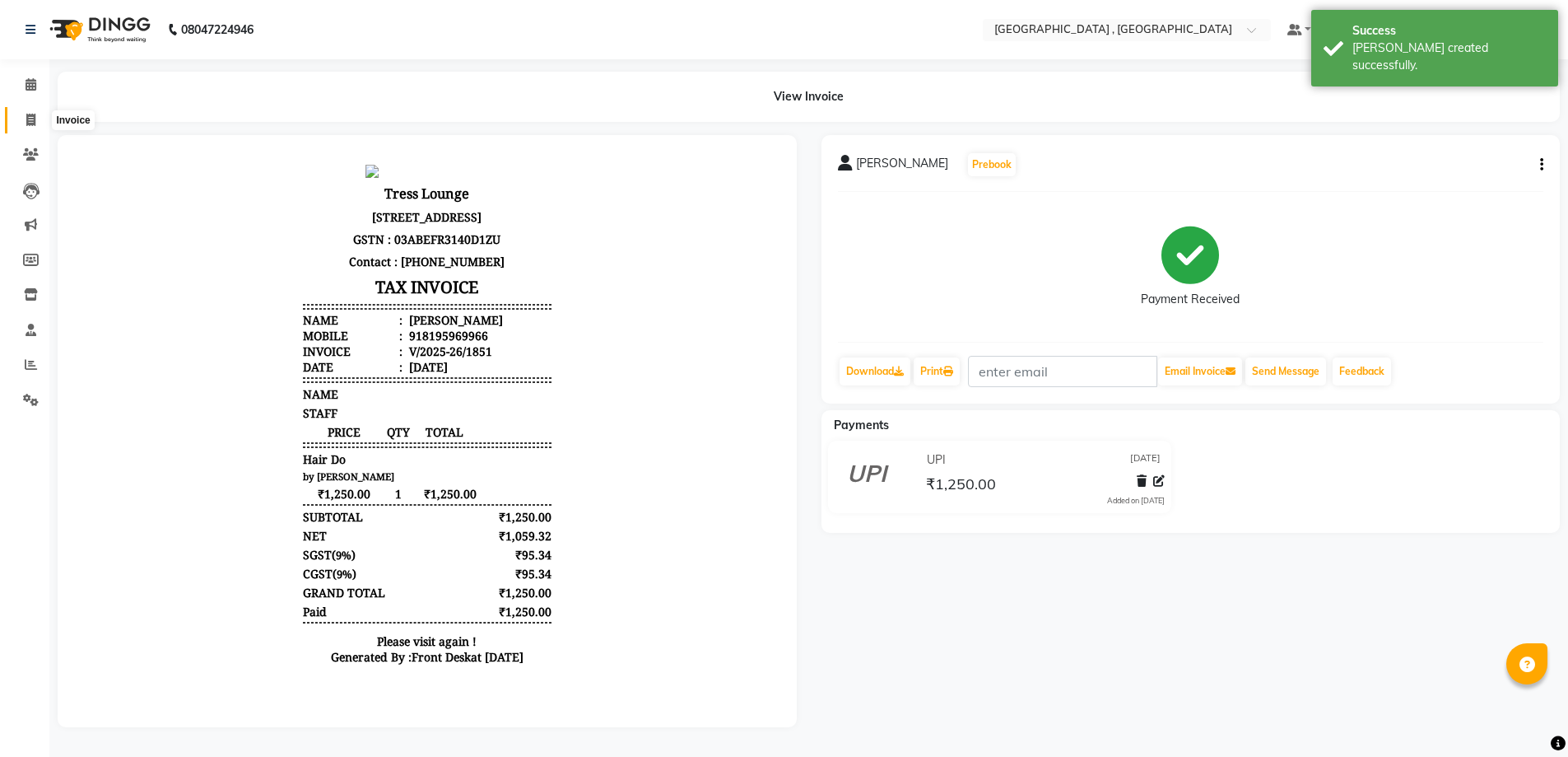
click at [29, 119] on icon at bounding box center [30, 119] width 9 height 13
select select "service"
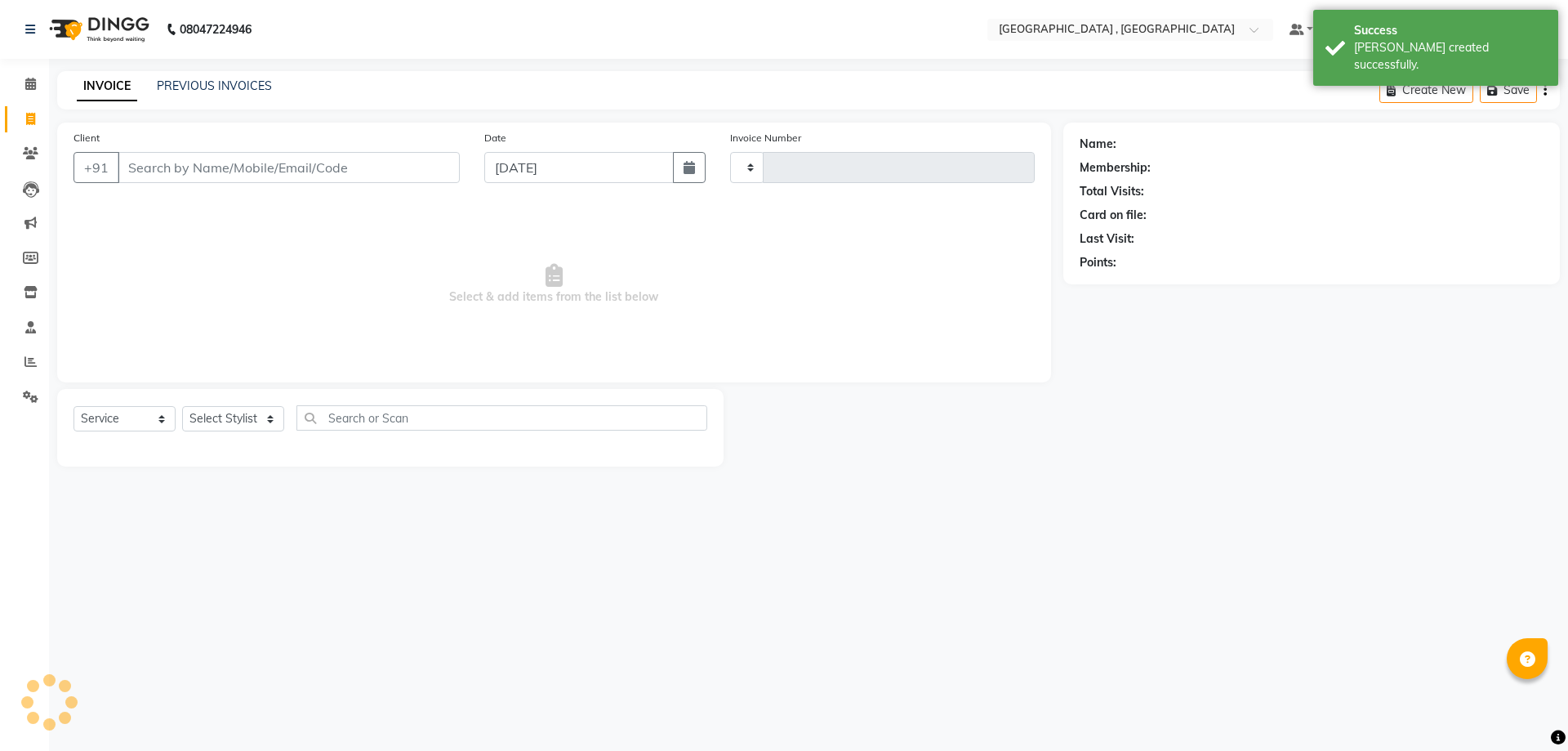
type input "1852"
select select "5111"
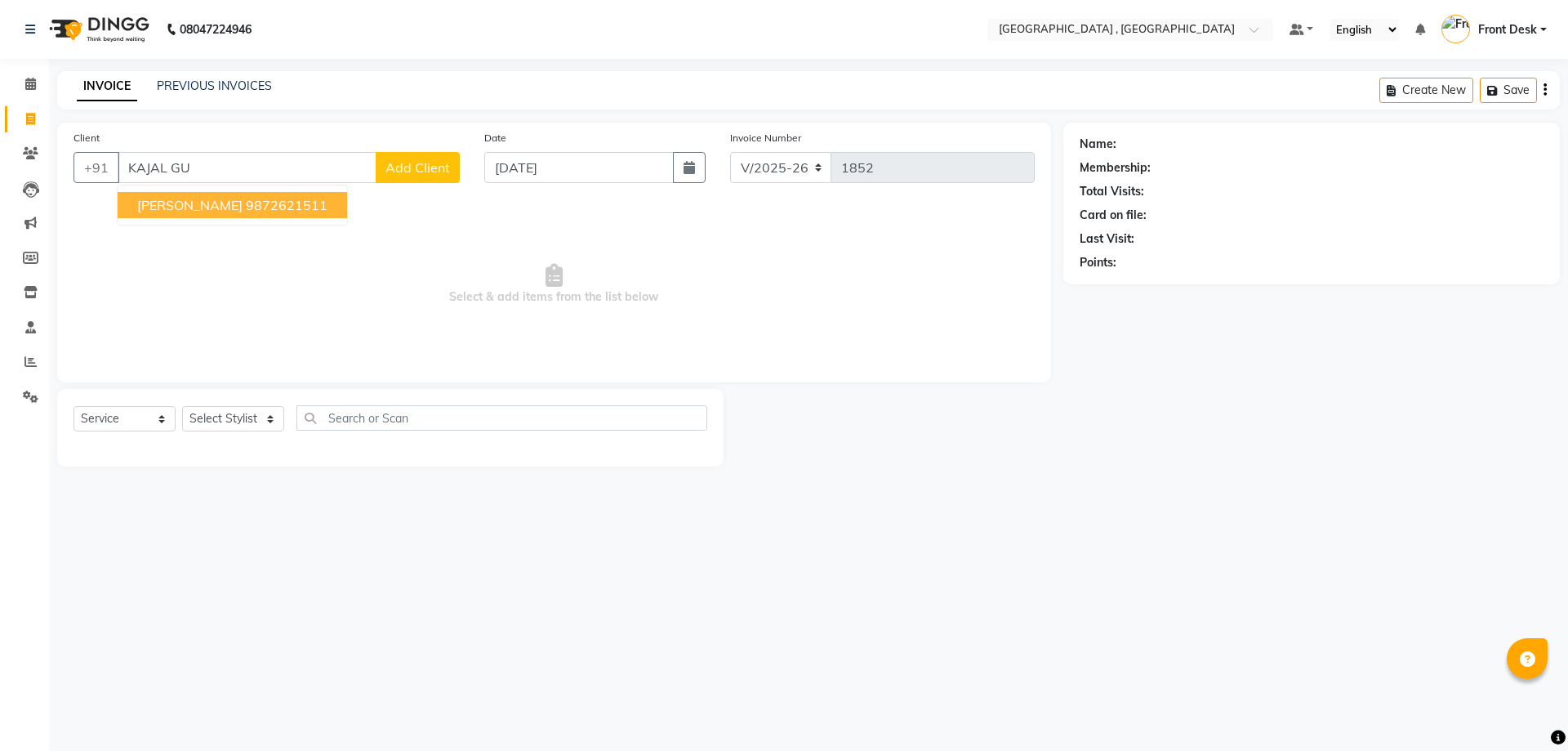
click at [246, 202] on ngb-highlight "9872621511" at bounding box center [287, 205] width 82 height 17
type input "9872621511"
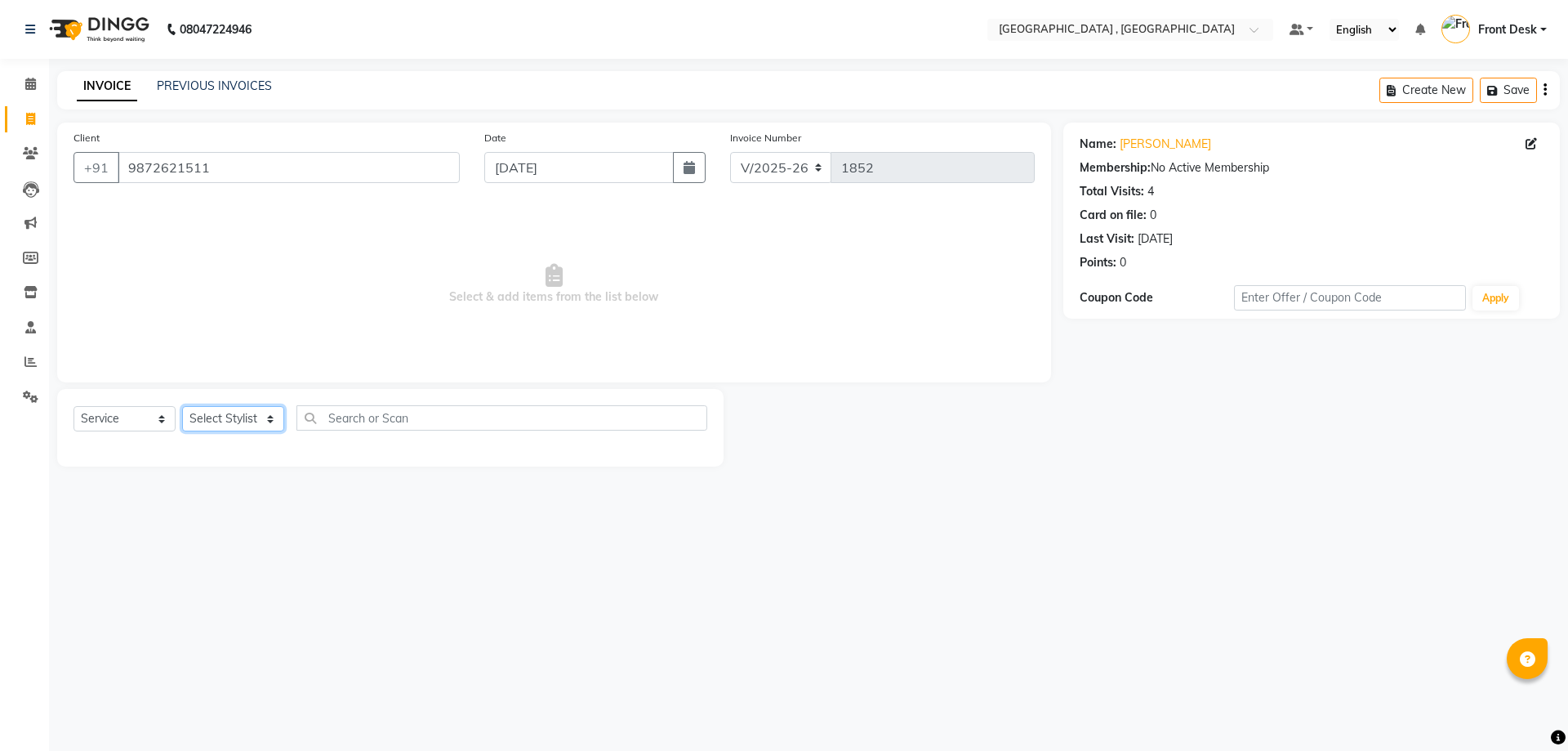
click at [210, 412] on select "Select Stylist anand anil anuj [PERSON_NAME] mam [PERSON_NAME] [PERSON_NAME] Fr…" at bounding box center [233, 419] width 102 height 25
select select "32310"
click at [182, 406] on select "Select Stylist anand anil anuj [PERSON_NAME] mam [PERSON_NAME] [PERSON_NAME] Fr…" at bounding box center [233, 419] width 102 height 25
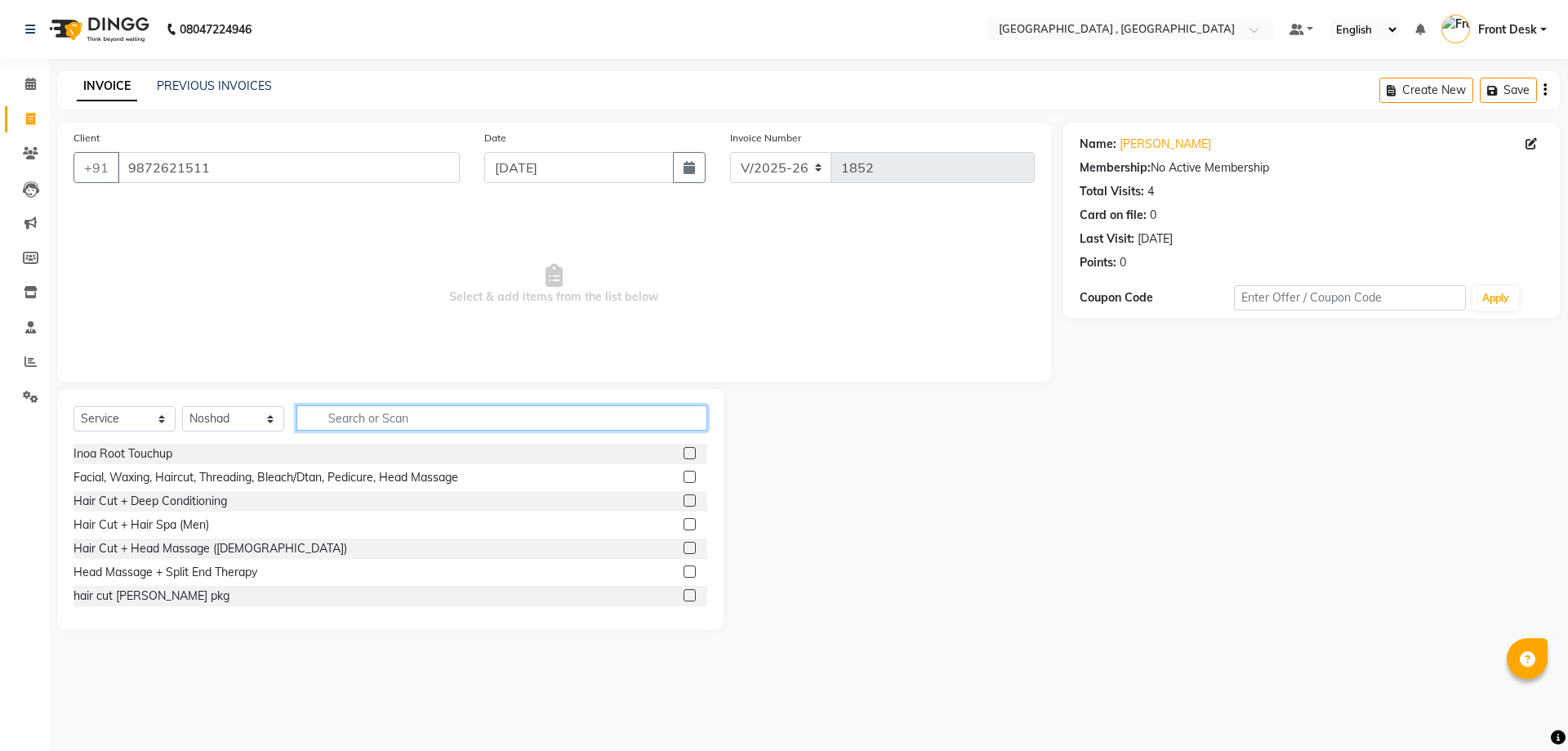
click at [344, 406] on input "text" at bounding box center [501, 418] width 410 height 25
type input "COLO"
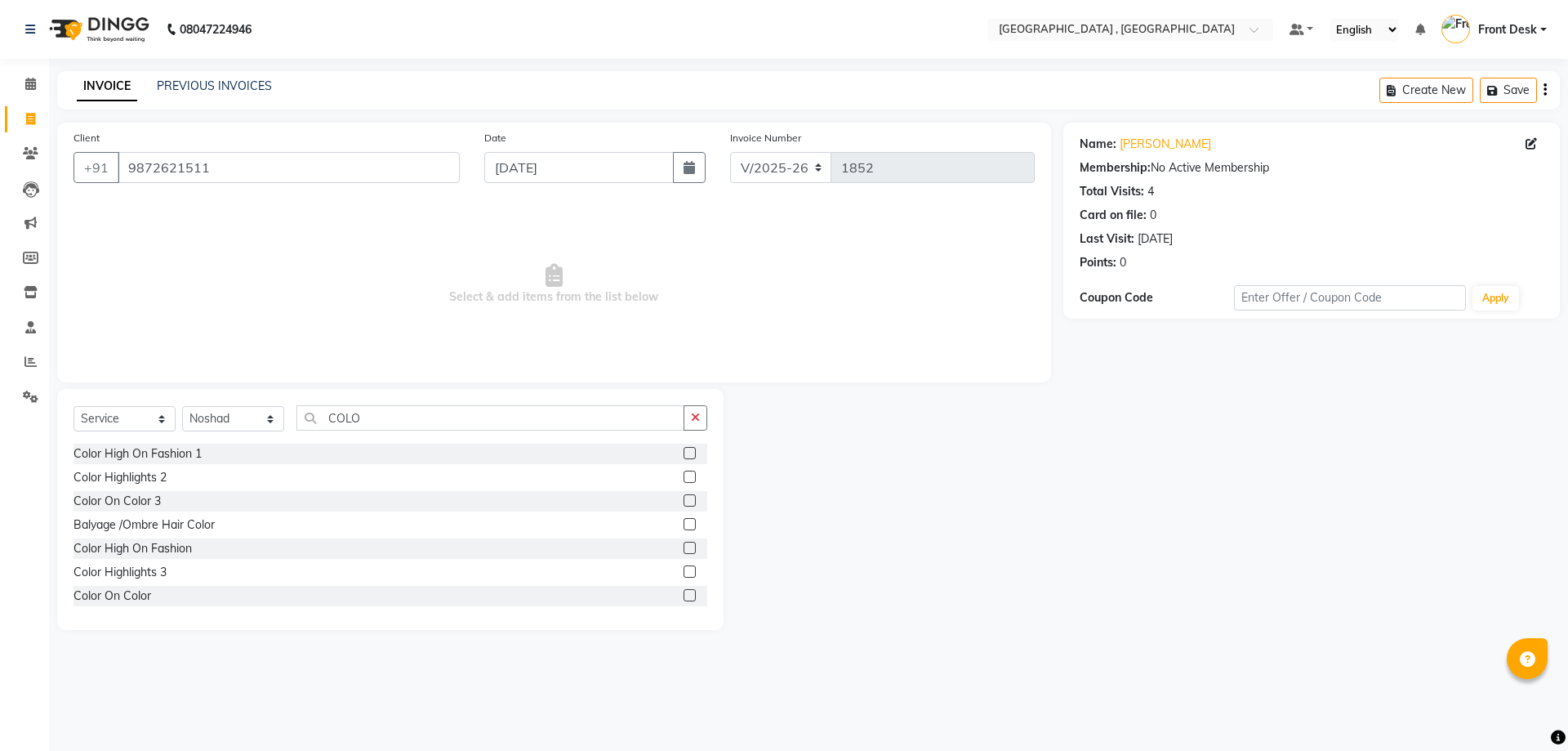
click at [683, 572] on label at bounding box center [689, 572] width 13 height 13
click at [683, 572] on input "checkbox" at bounding box center [688, 572] width 11 height 11
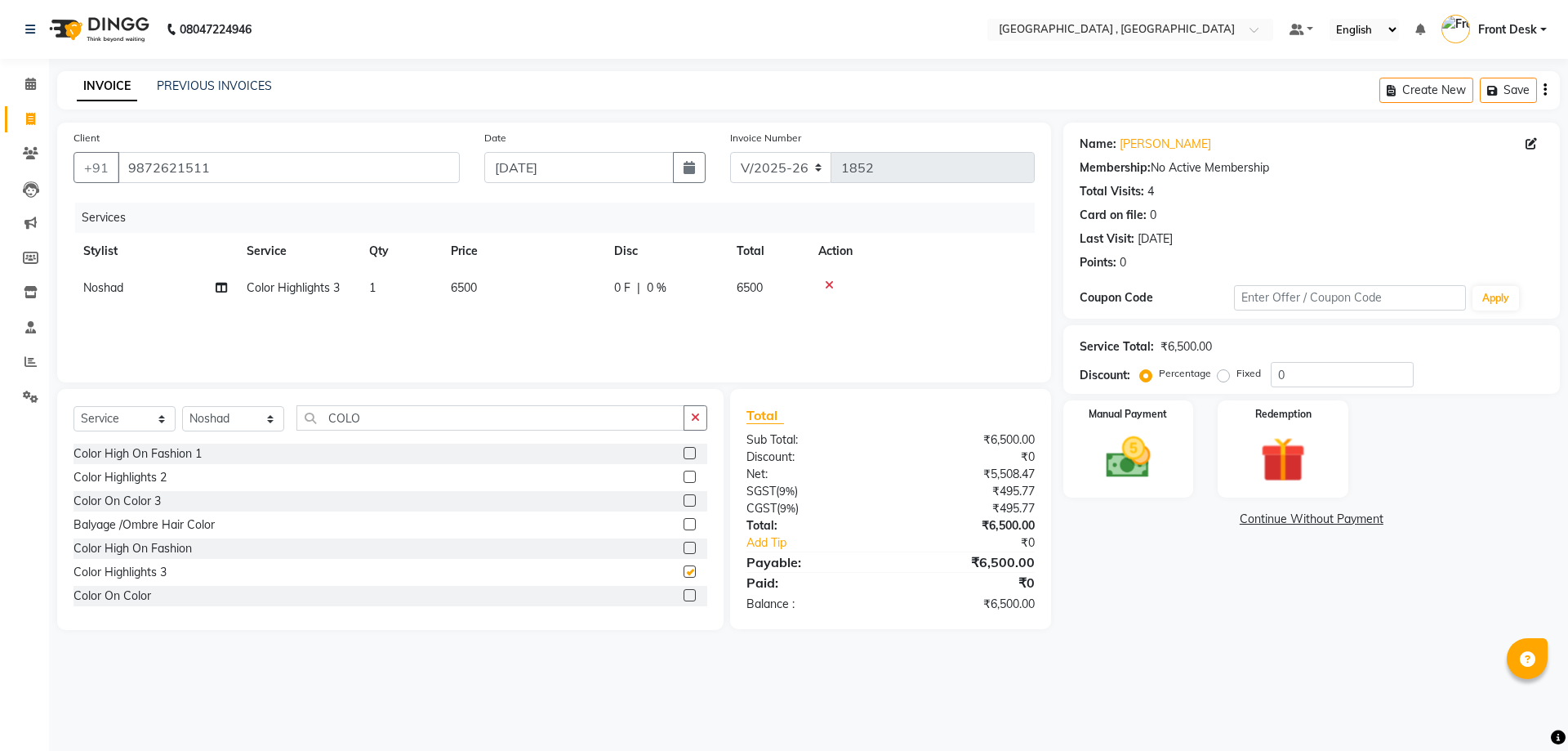
checkbox input "false"
click at [475, 283] on span "6500" at bounding box center [463, 288] width 26 height 15
select select "32310"
click at [544, 292] on input "6500" at bounding box center [599, 292] width 143 height 25
type input "7500"
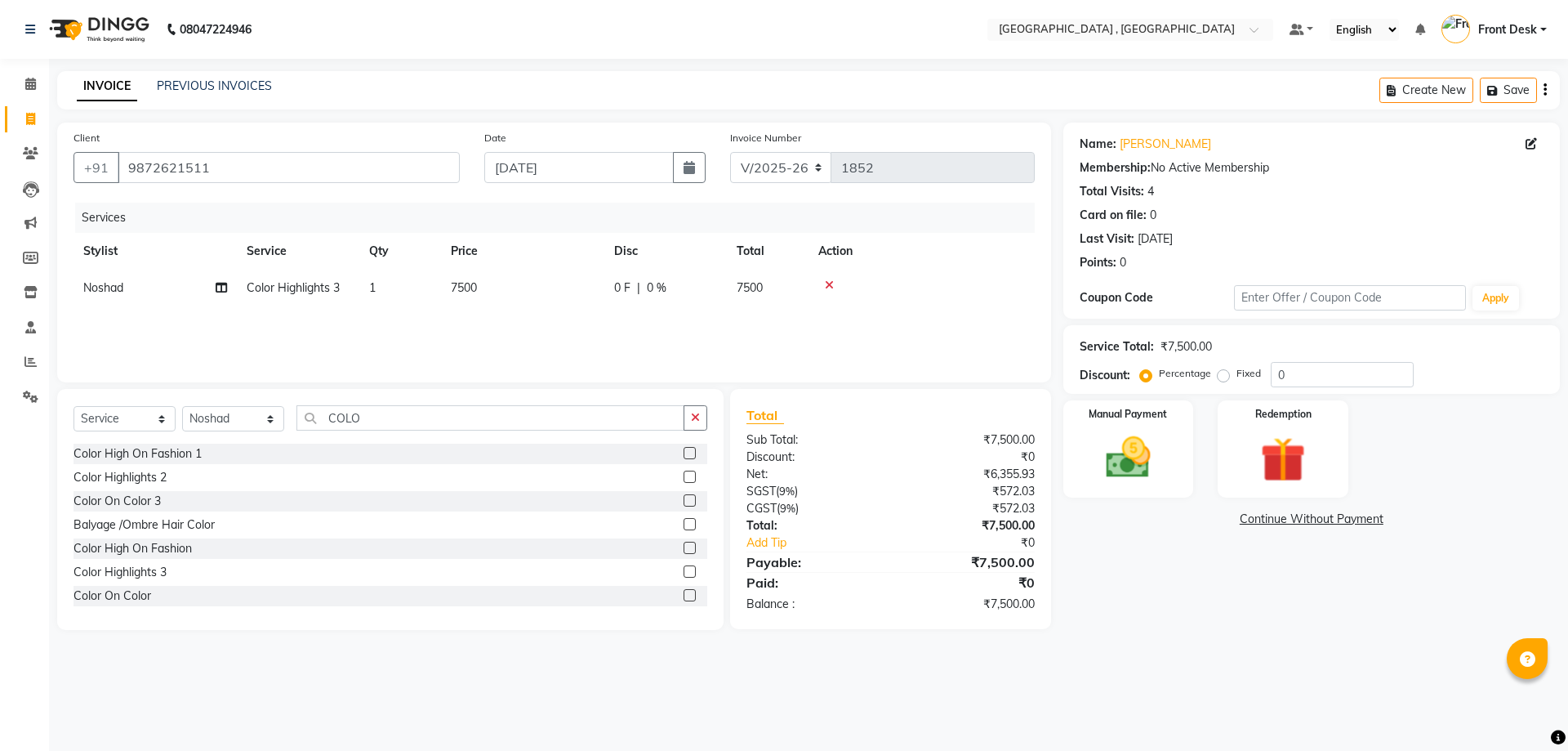
click at [532, 337] on div "Services Stylist Service Qty Price Disc Total Action Noshad Color Highlights 3 …" at bounding box center [554, 285] width 961 height 164
click at [1121, 472] on img at bounding box center [1128, 457] width 76 height 54
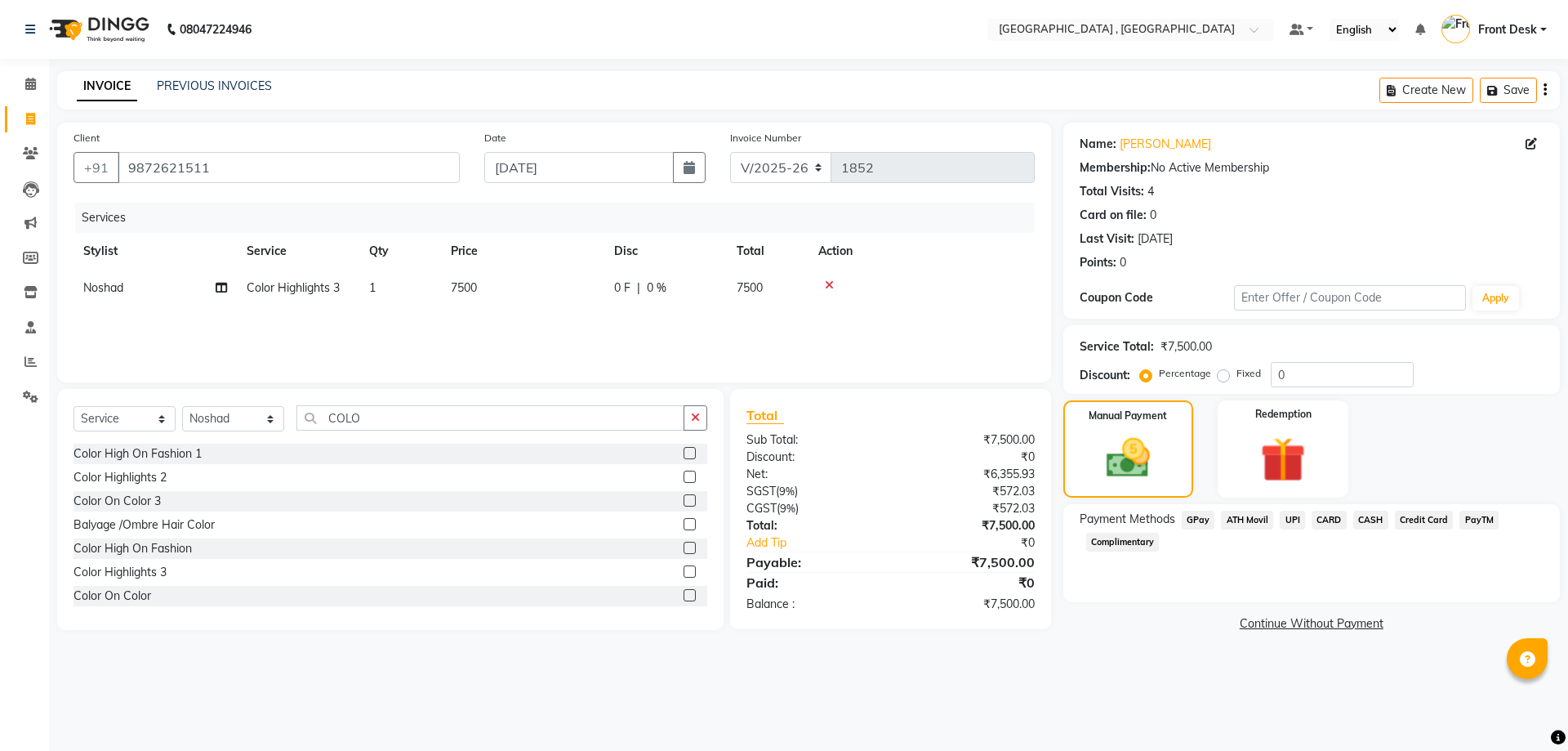
click at [1320, 516] on span "CARD" at bounding box center [1329, 520] width 35 height 19
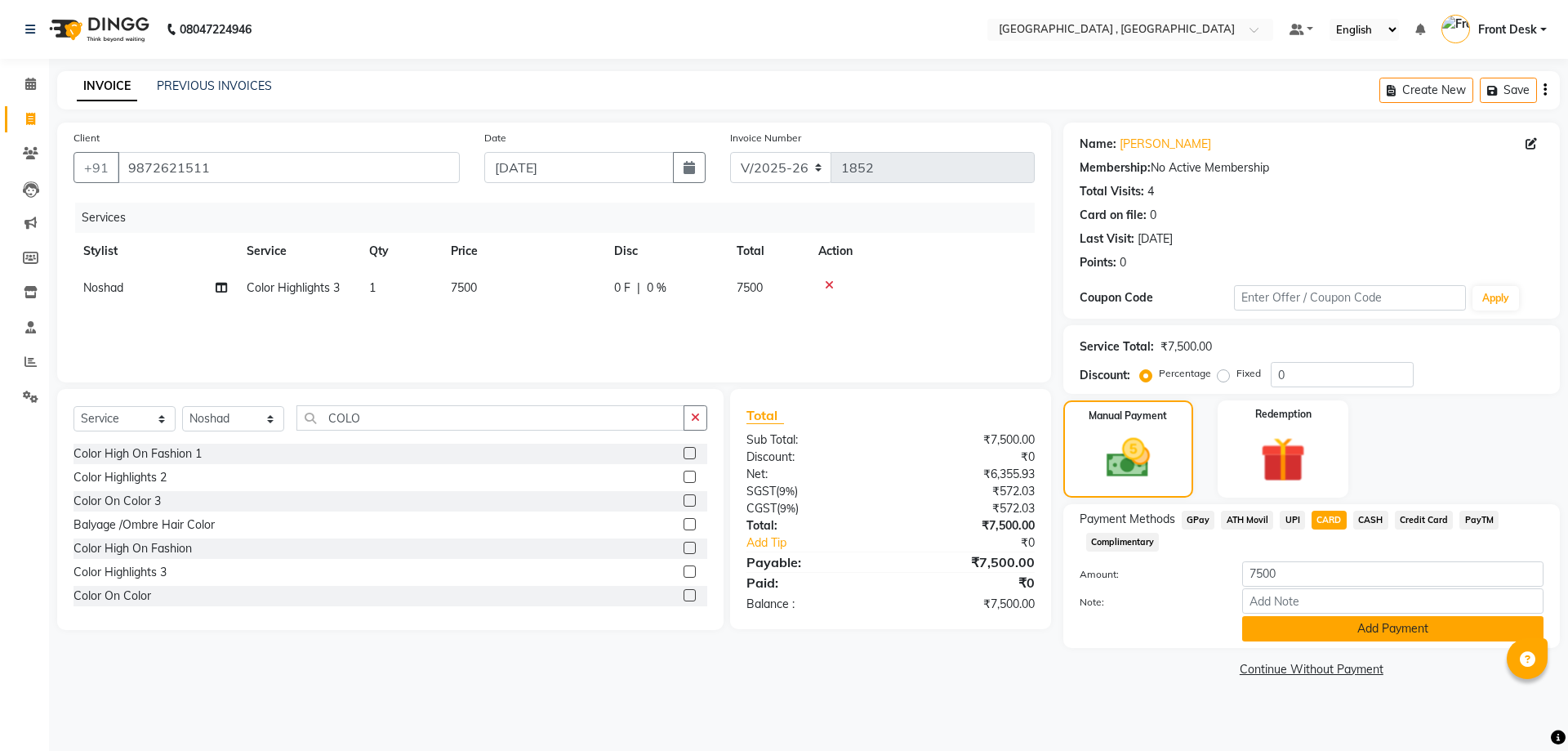
click at [1324, 624] on button "Add Payment" at bounding box center [1392, 628] width 301 height 25
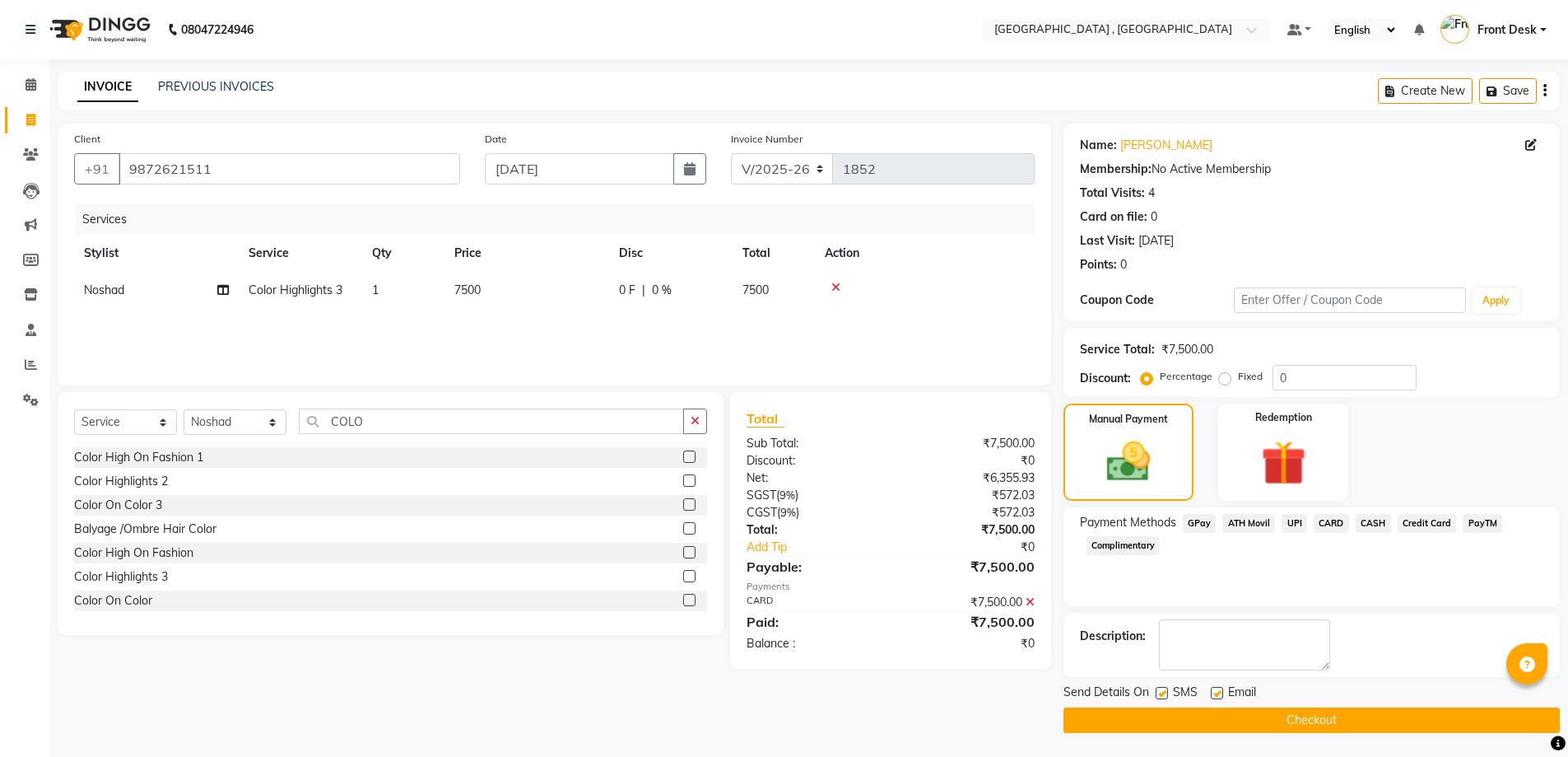
click at [1300, 717] on button "Checkout" at bounding box center [1312, 720] width 496 height 25
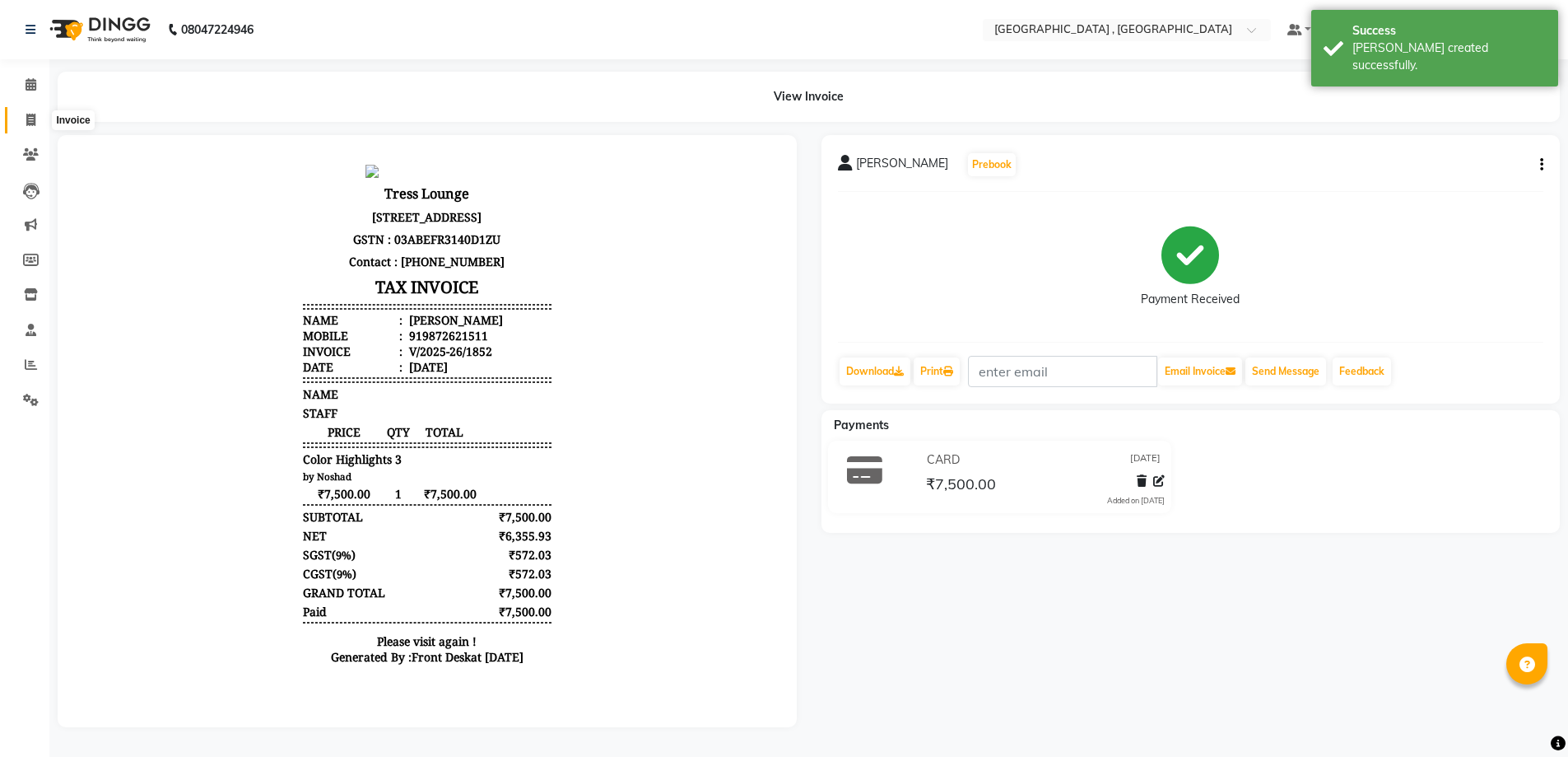
click at [29, 120] on icon at bounding box center [30, 119] width 9 height 13
select select "service"
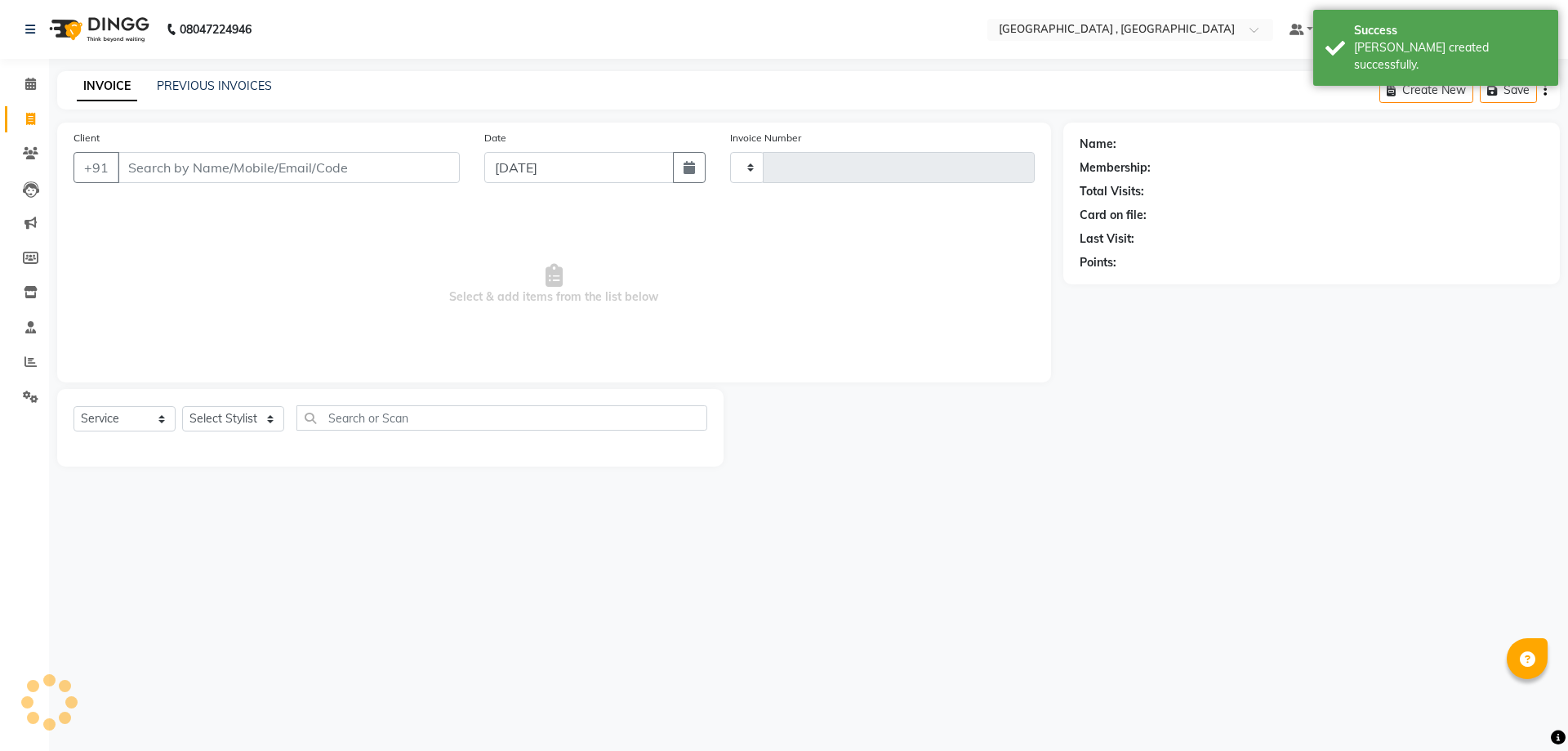
type input "1853"
select select "5111"
click at [216, 82] on link "PREVIOUS INVOICES" at bounding box center [214, 86] width 115 height 15
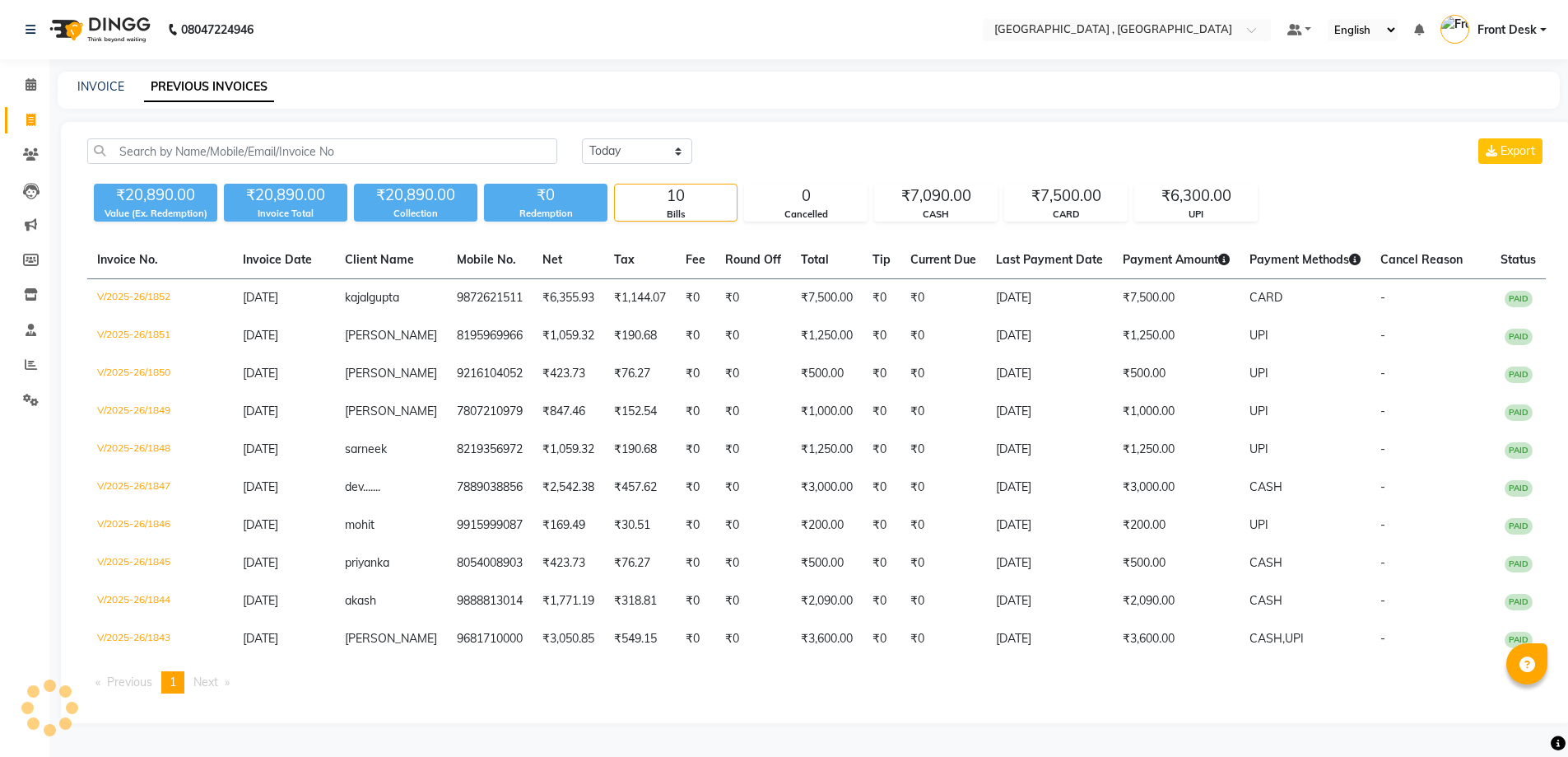
click at [0, 683] on div "Calendar Invoice Clients Leads Marketing Members Inventory Staff Reports Settin…" at bounding box center [111, 389] width 222 height 686
